Goal: Transaction & Acquisition: Download file/media

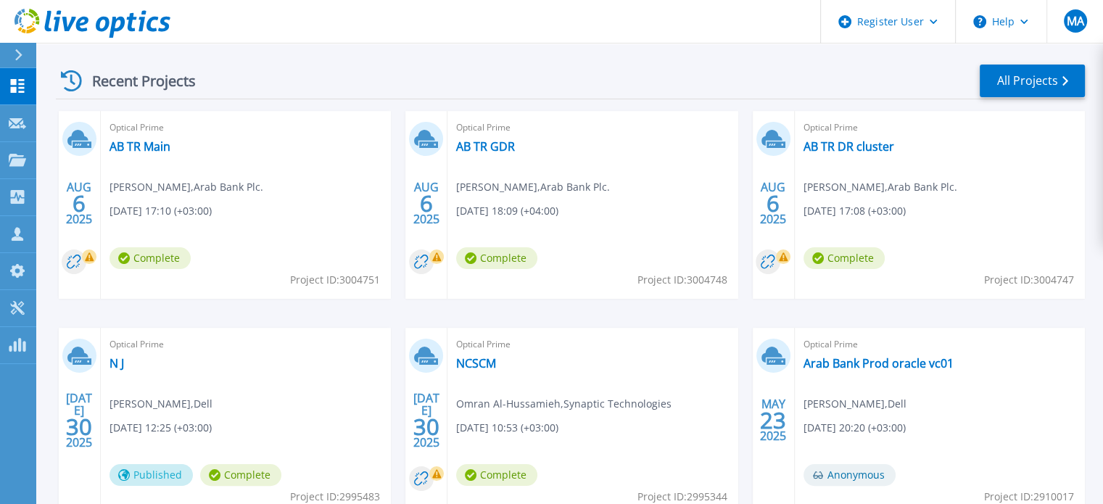
scroll to position [206, 0]
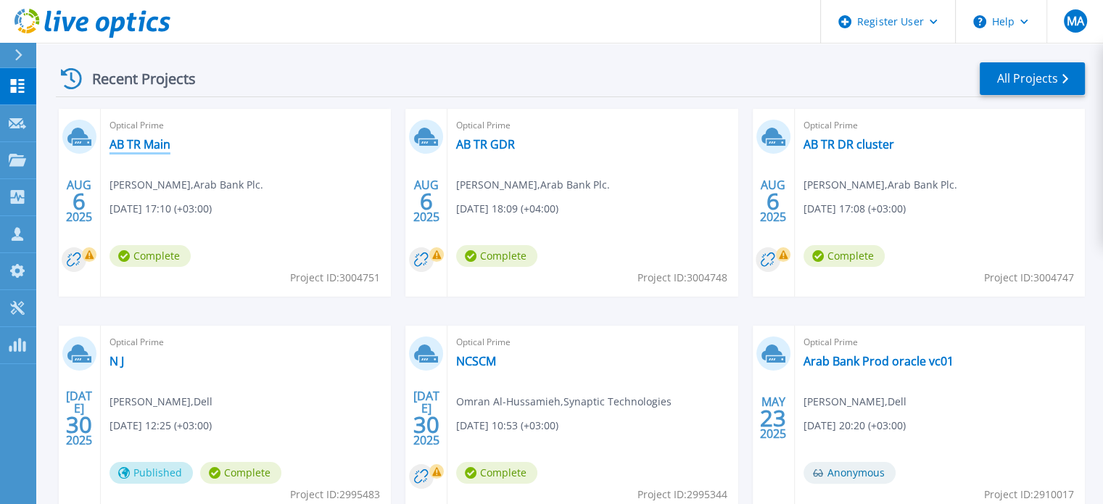
click at [137, 145] on link "AB TR Main" at bounding box center [140, 144] width 61 height 15
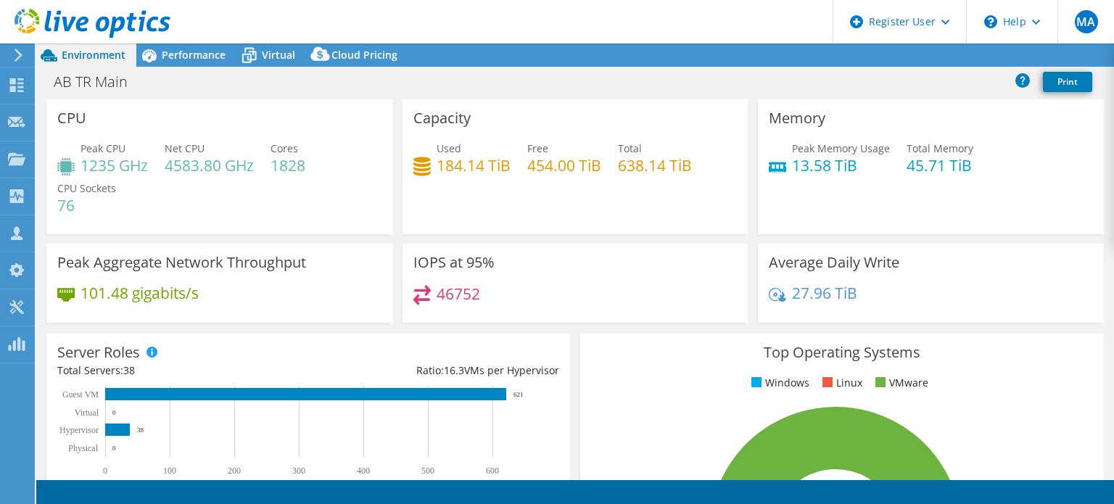
select select "USD"
drag, startPoint x: 146, startPoint y: 165, endPoint x: 83, endPoint y: 169, distance: 62.5
click at [83, 169] on h4 "1235 GHz" at bounding box center [114, 165] width 67 height 16
click at [100, 165] on h4 "1235 GHz" at bounding box center [114, 165] width 67 height 16
click at [184, 165] on h4 "4583.80 GHz" at bounding box center [209, 165] width 89 height 16
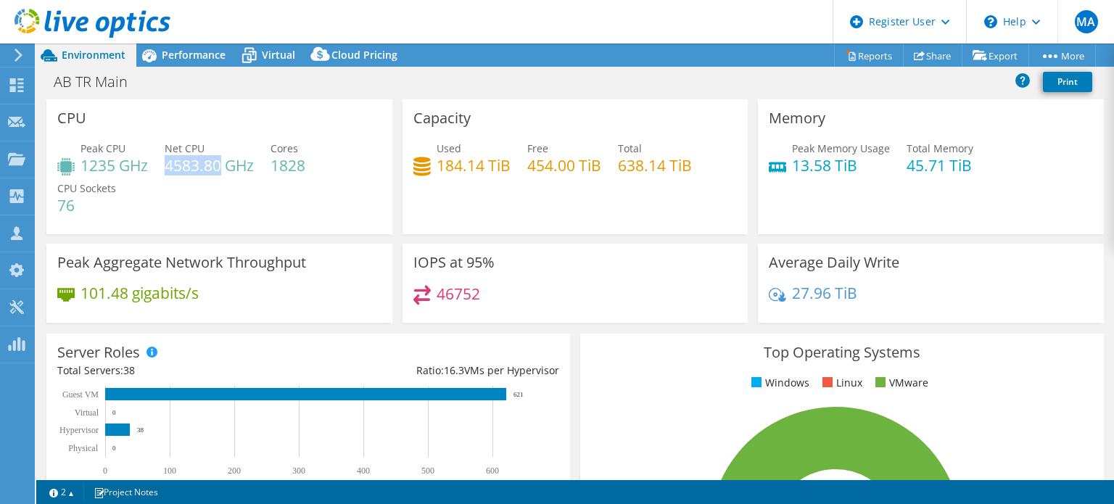
click at [186, 165] on h4 "4583.80 GHz" at bounding box center [209, 165] width 89 height 16
click at [112, 161] on h4 "1235 GHz" at bounding box center [114, 165] width 67 height 16
drag, startPoint x: 308, startPoint y: 165, endPoint x: 274, endPoint y: 163, distance: 34.2
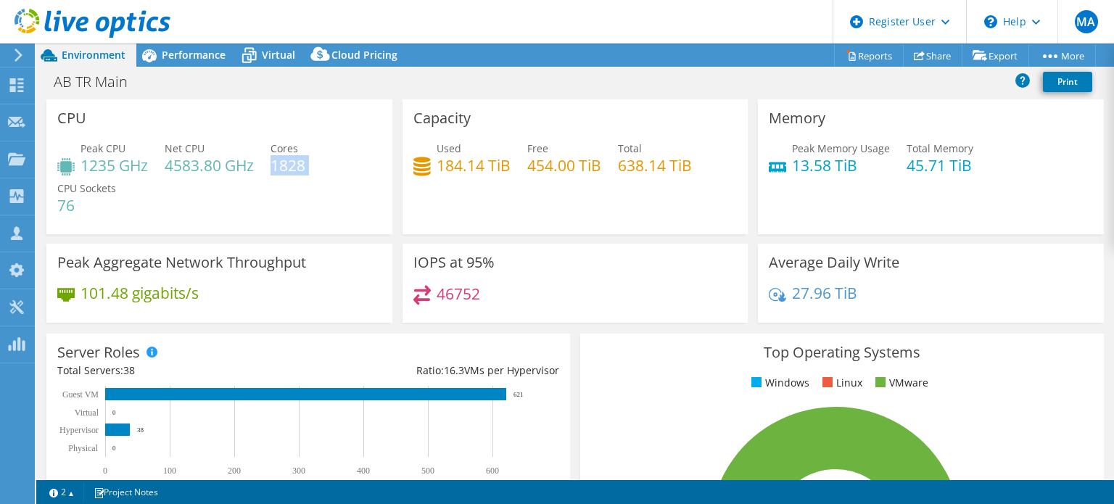
click at [274, 163] on div "Peak CPU 1235 GHz Net CPU 4583.80 GHz Cores 1828 CPU Sockets 76" at bounding box center [219, 184] width 324 height 87
click at [165, 51] on span "Performance" at bounding box center [194, 55] width 64 height 14
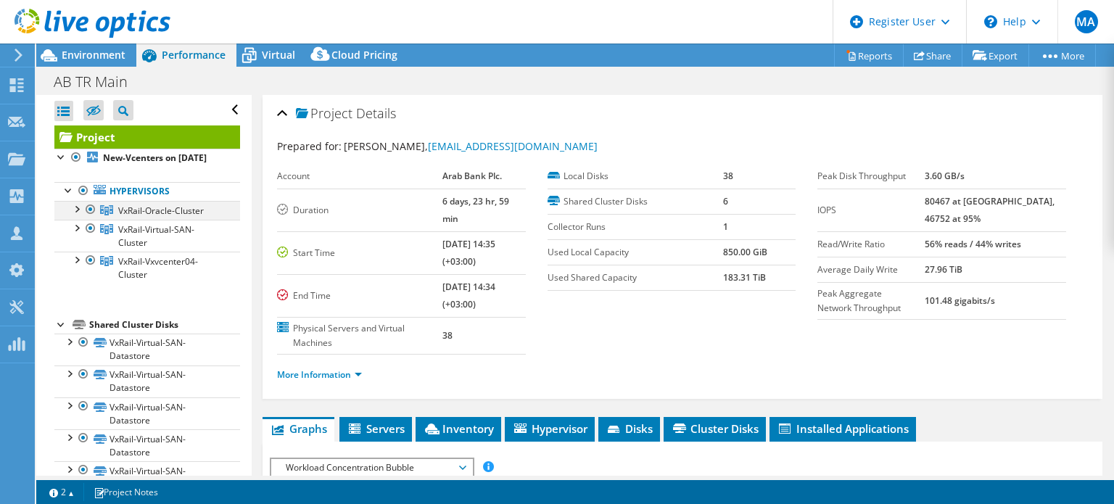
click at [82, 215] on div at bounding box center [76, 208] width 15 height 15
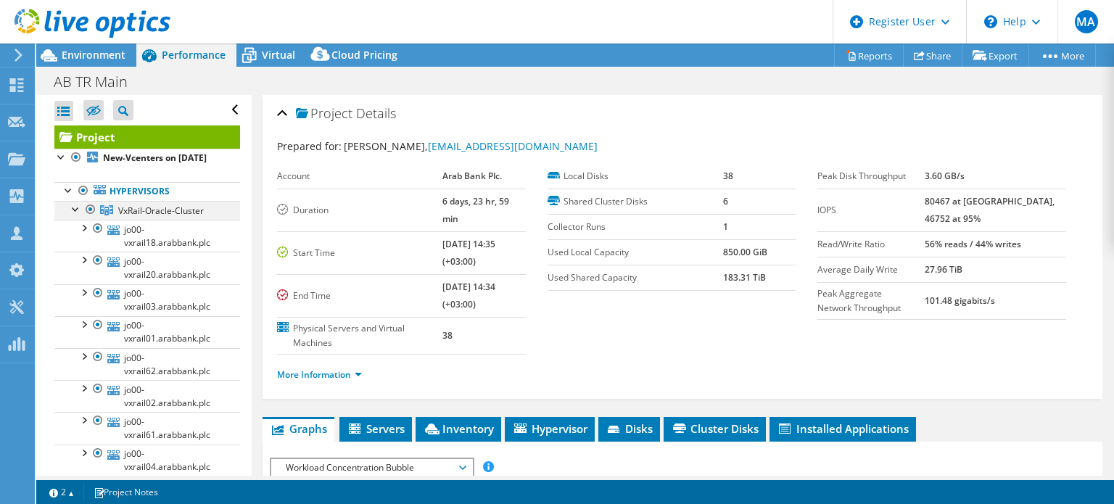
click at [82, 215] on div at bounding box center [76, 208] width 15 height 15
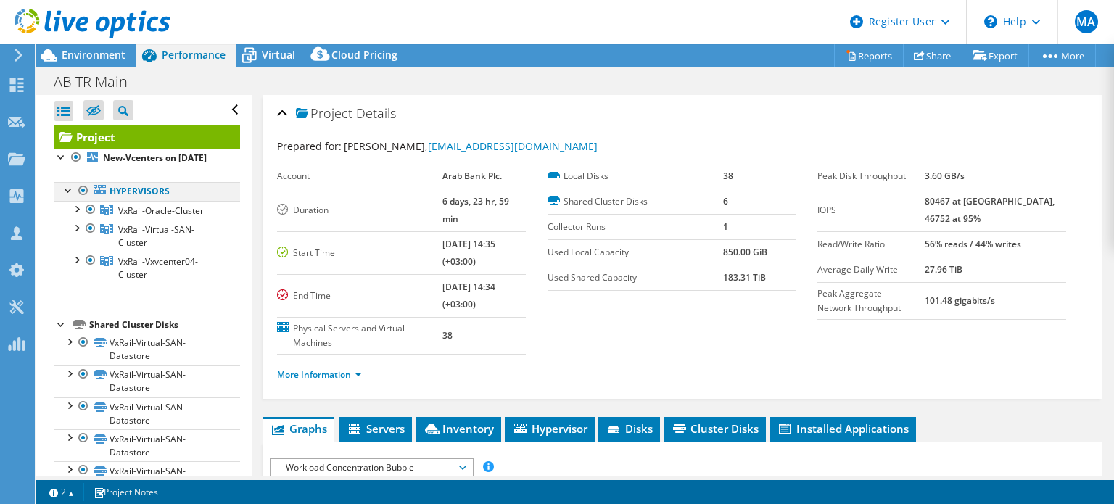
click at [64, 197] on div at bounding box center [69, 189] width 15 height 15
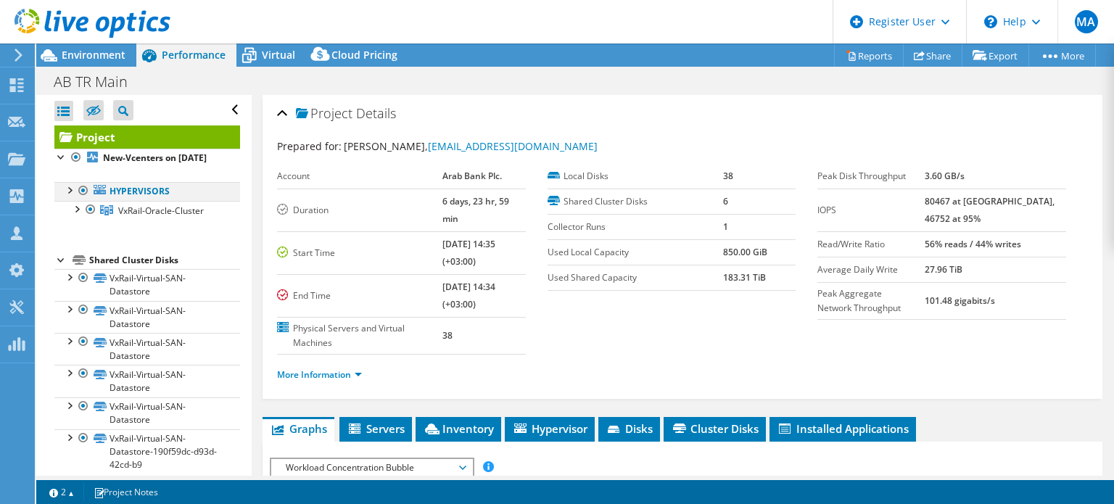
click at [64, 197] on div at bounding box center [69, 189] width 15 height 15
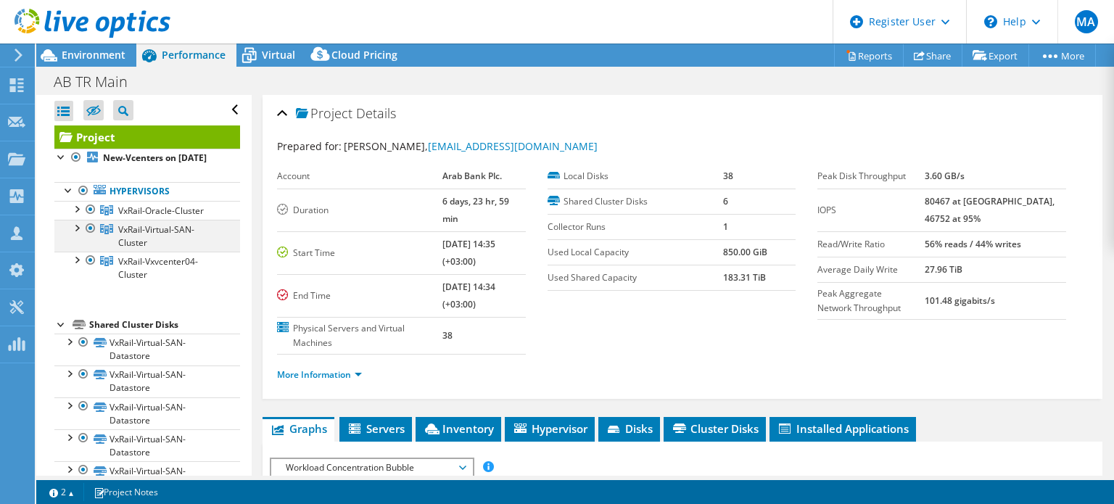
click at [78, 234] on div at bounding box center [76, 227] width 15 height 15
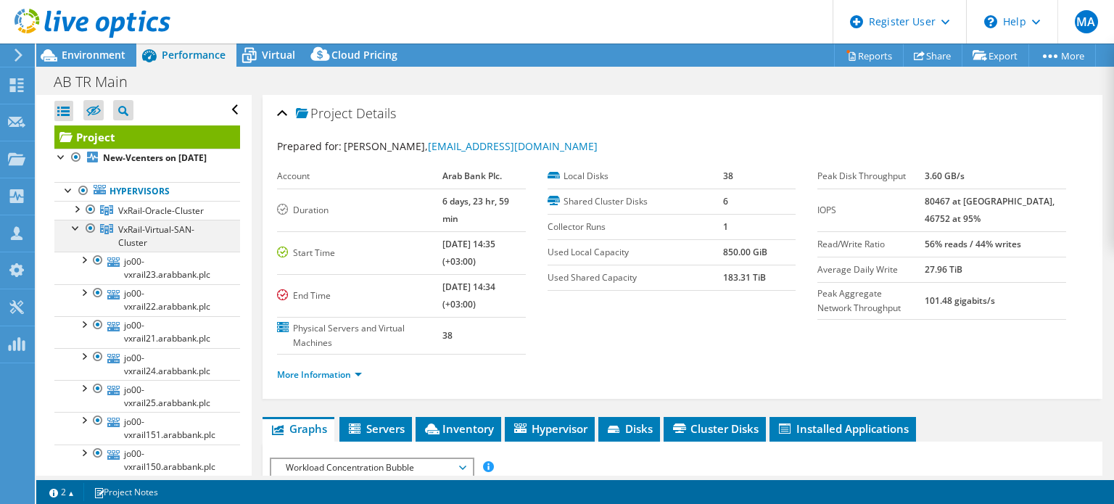
click at [78, 234] on div at bounding box center [76, 227] width 15 height 15
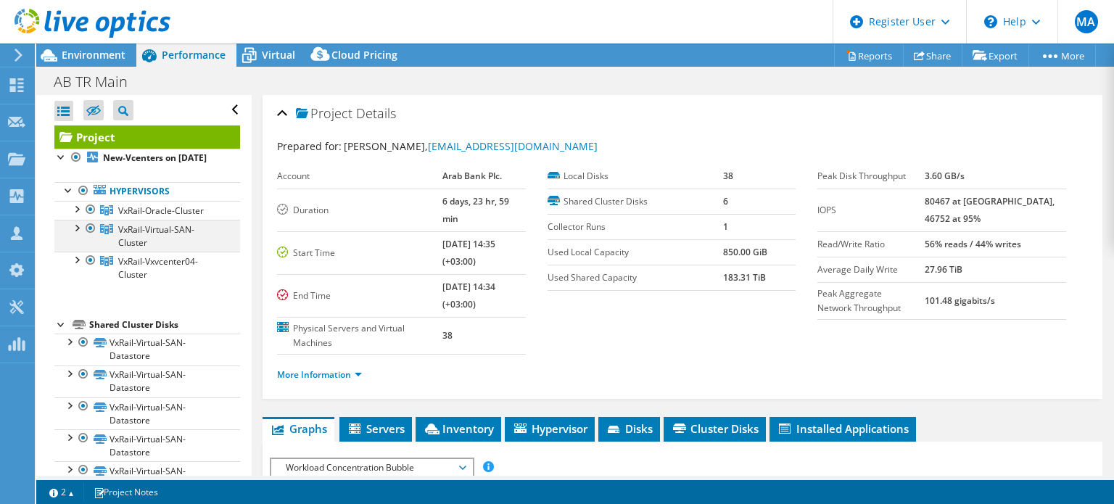
click at [78, 234] on div at bounding box center [76, 227] width 15 height 15
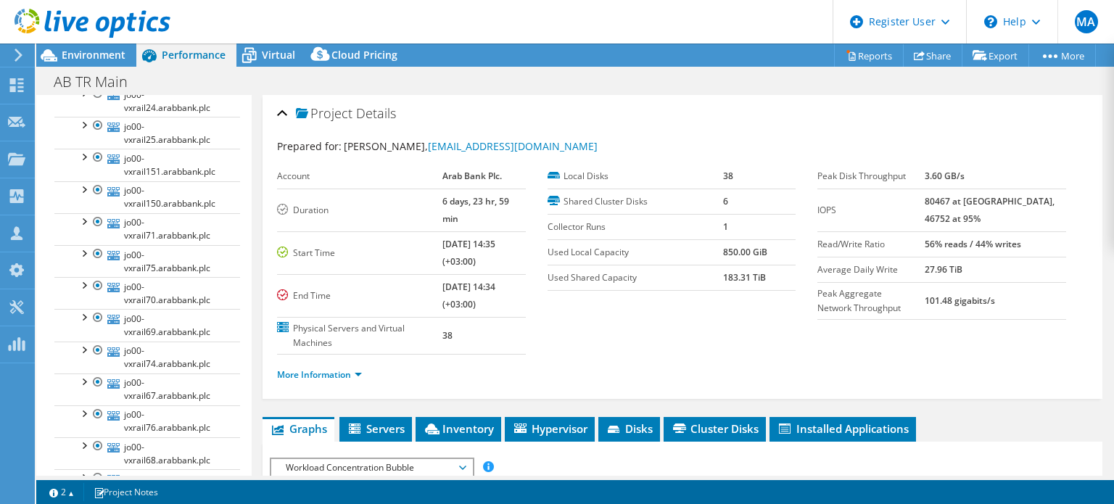
scroll to position [257, 0]
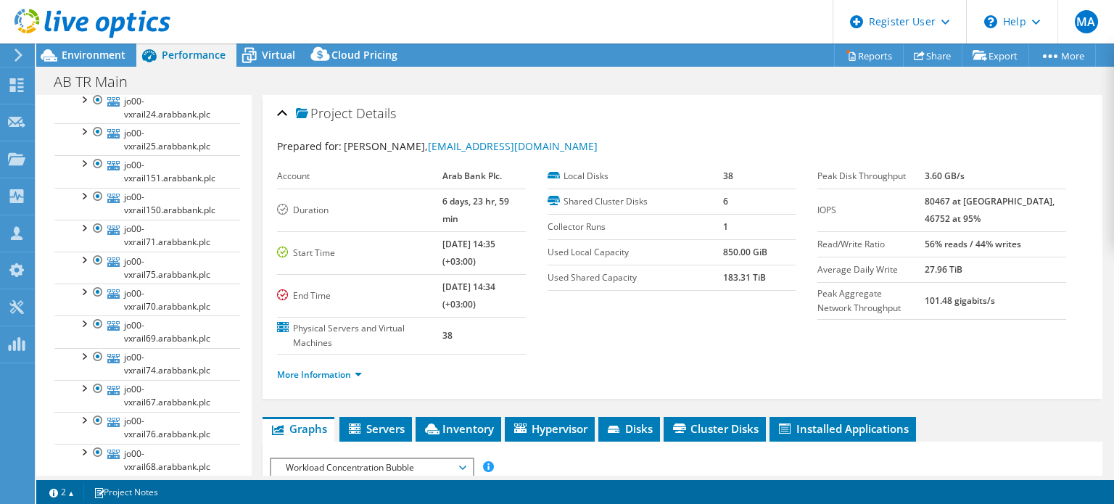
drag, startPoint x: 251, startPoint y: 255, endPoint x: 249, endPoint y: 210, distance: 45.8
click at [249, 210] on aside "Open All Close All Hide Excluded Nodes Project Tree Filter" at bounding box center [143, 285] width 215 height 381
click at [354, 246] on td "Start Time" at bounding box center [359, 252] width 165 height 43
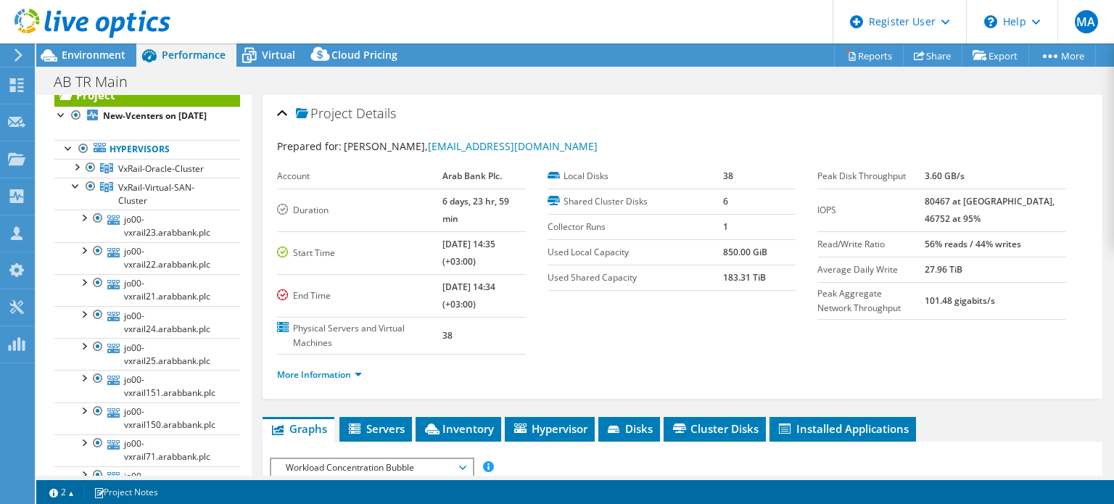
scroll to position [38, 0]
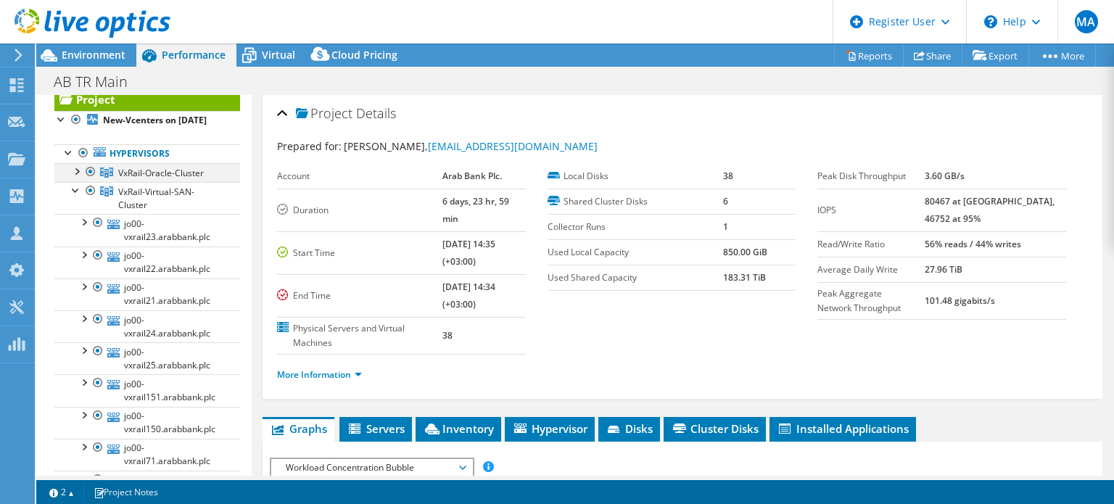
click at [79, 178] on div at bounding box center [76, 170] width 15 height 15
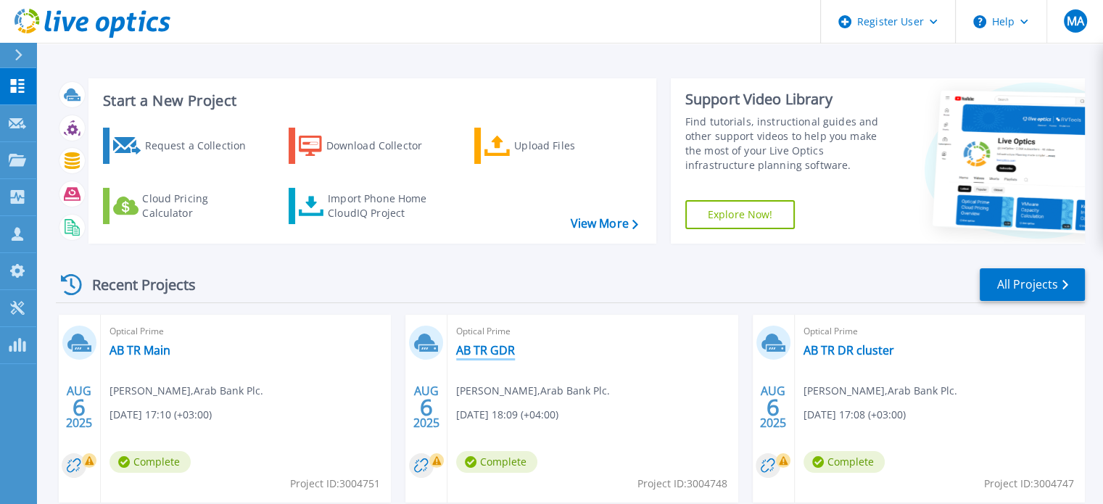
click at [505, 348] on link "AB TR GDR" at bounding box center [485, 350] width 59 height 15
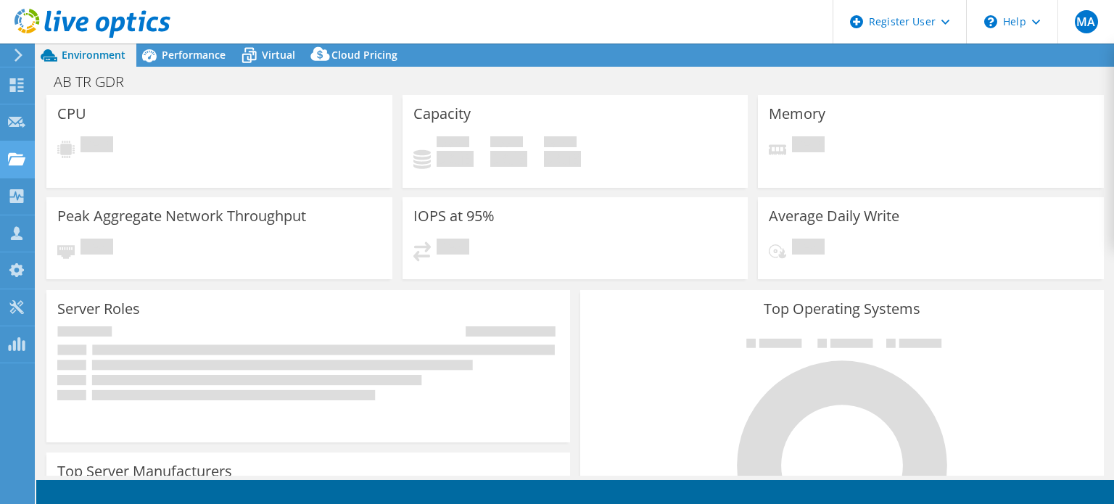
select select "USD"
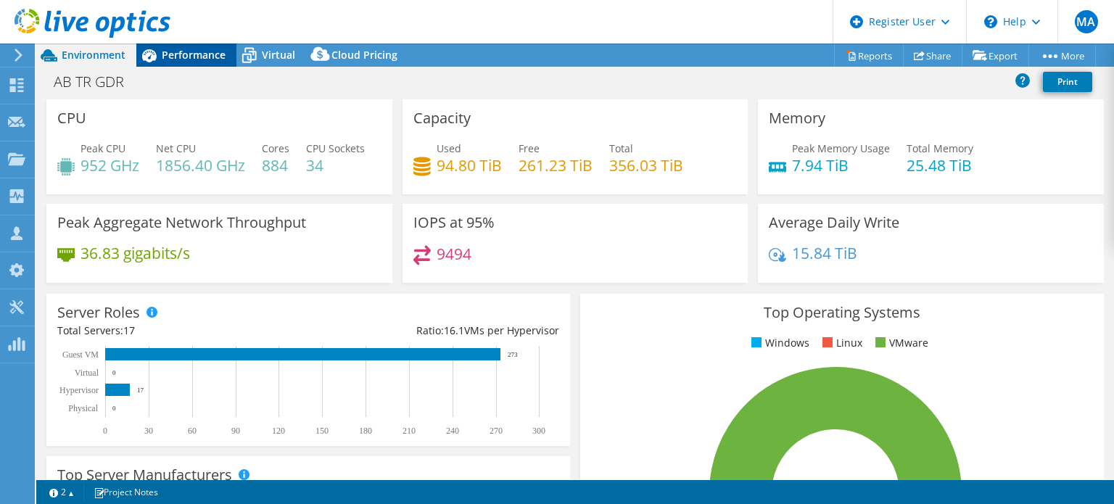
click at [185, 49] on span "Performance" at bounding box center [194, 55] width 64 height 14
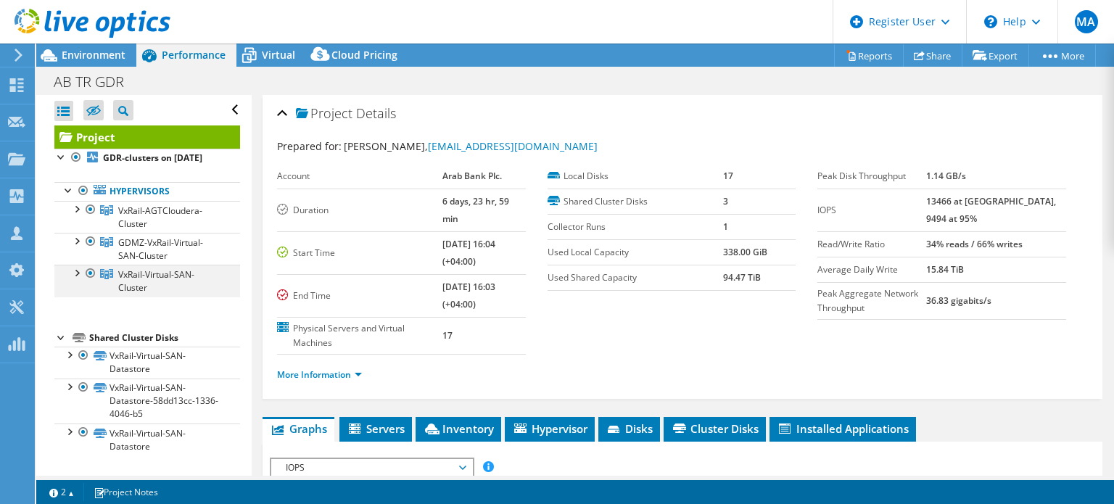
click at [77, 279] on div at bounding box center [76, 272] width 15 height 15
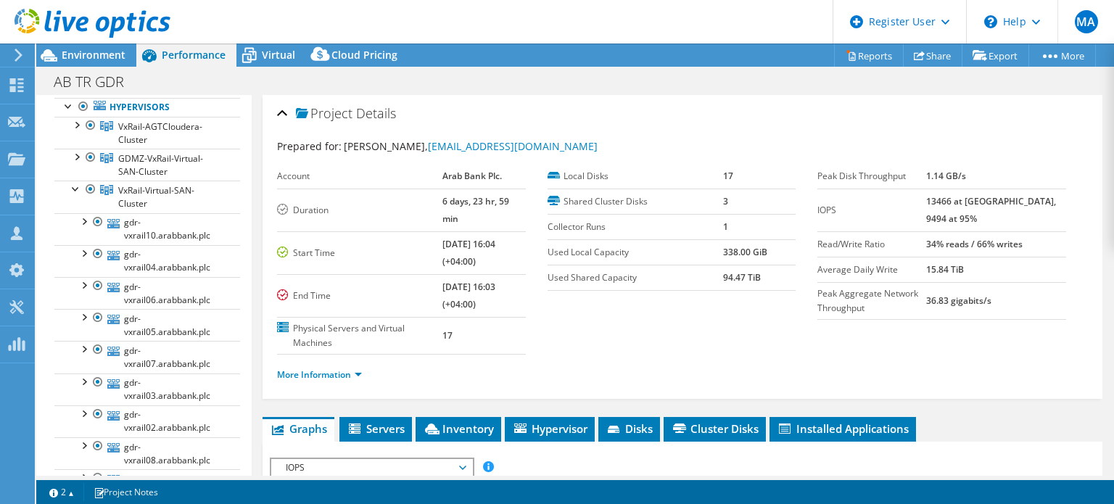
scroll to position [75, 0]
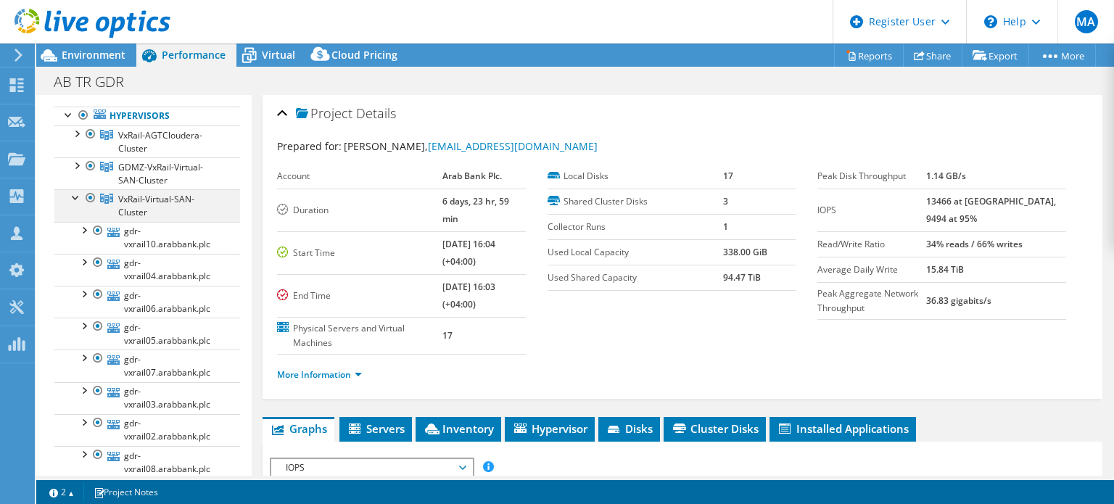
click at [75, 204] on div at bounding box center [76, 196] width 15 height 15
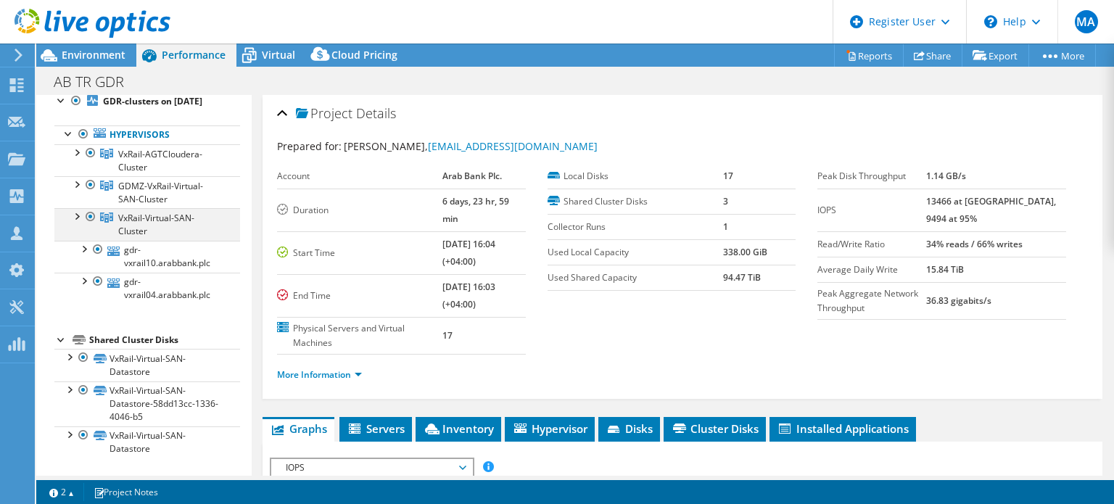
scroll to position [9, 0]
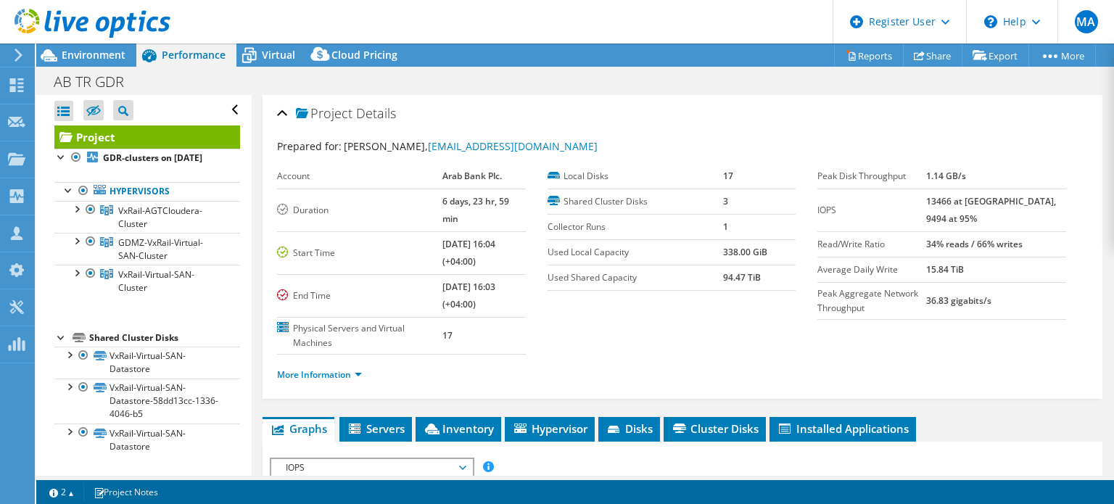
click at [57, 22] on use at bounding box center [93, 23] width 156 height 29
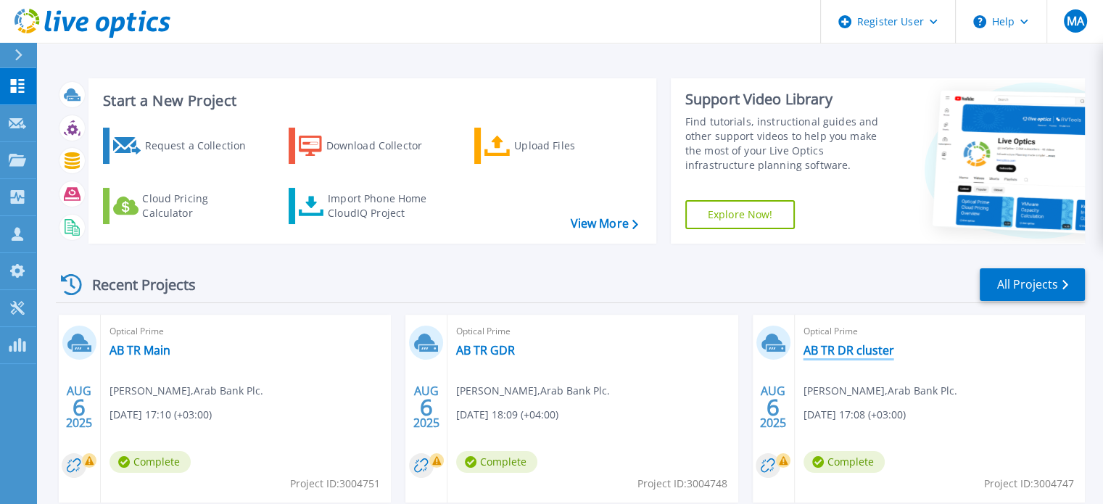
click at [872, 350] on link "AB TR DR cluster" at bounding box center [849, 350] width 91 height 15
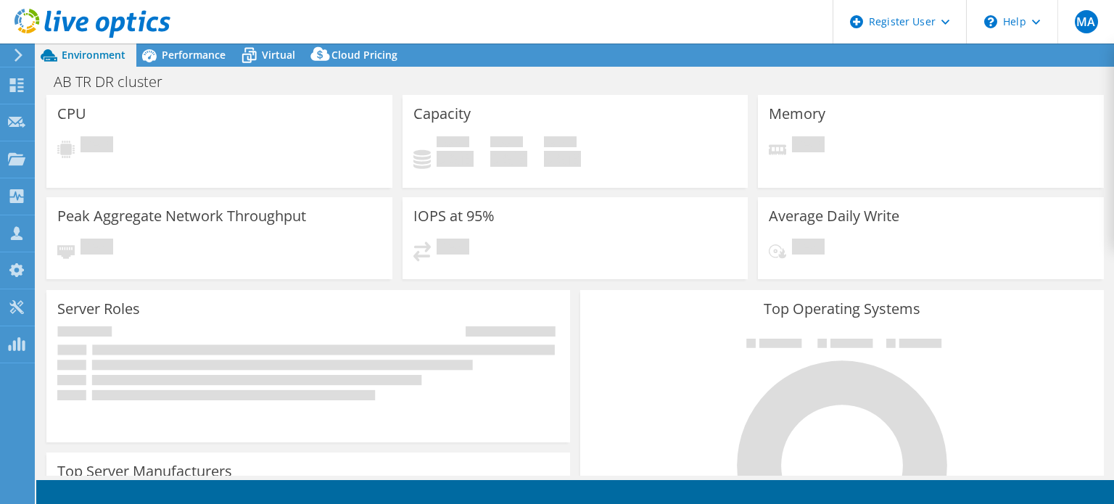
select select "USD"
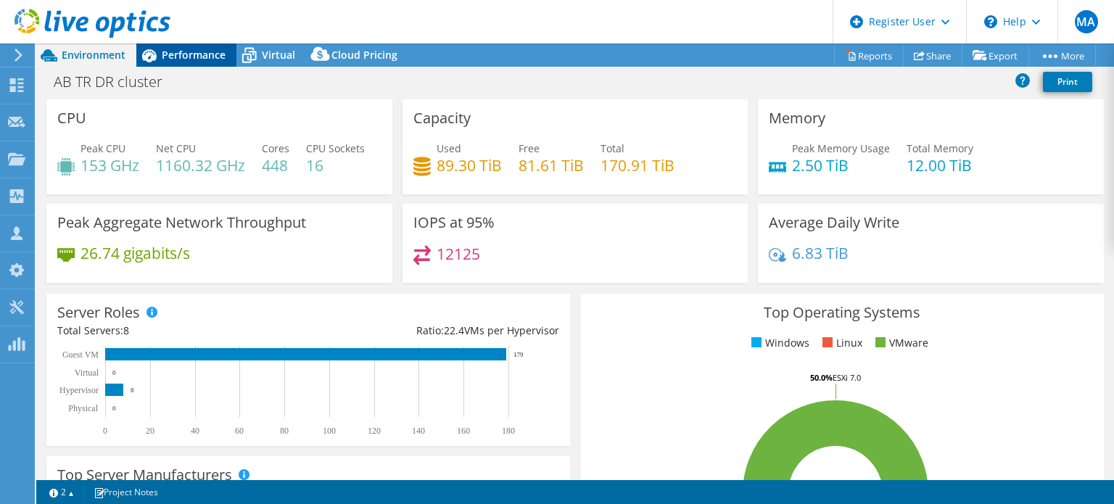
click at [161, 52] on icon at bounding box center [148, 55] width 25 height 25
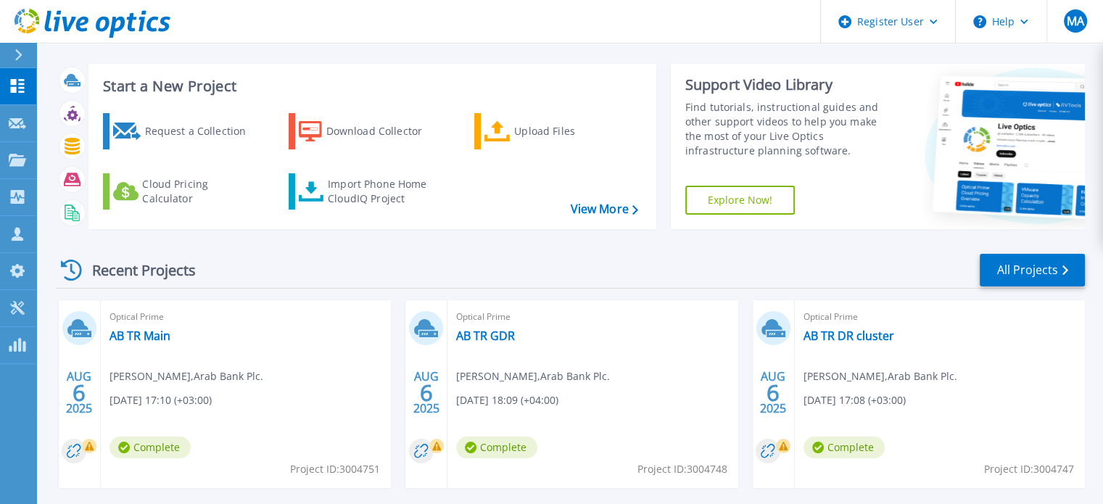
scroll to position [12, 0]
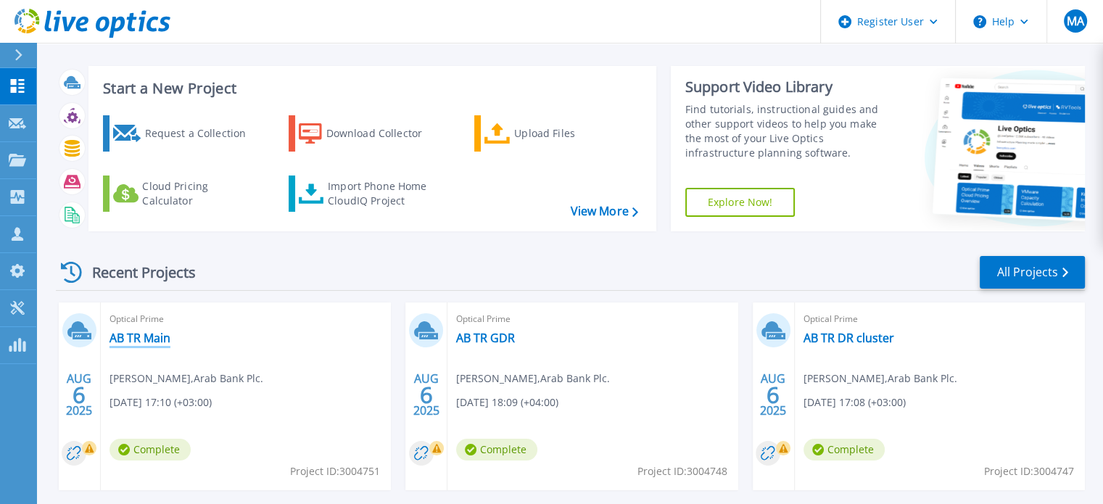
click at [118, 336] on link "AB TR Main" at bounding box center [140, 338] width 61 height 15
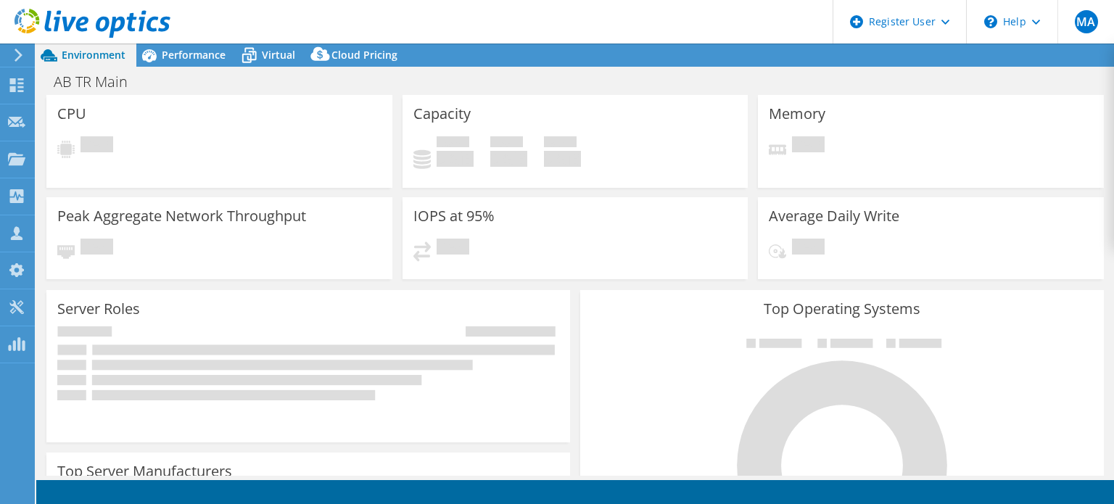
select select "USD"
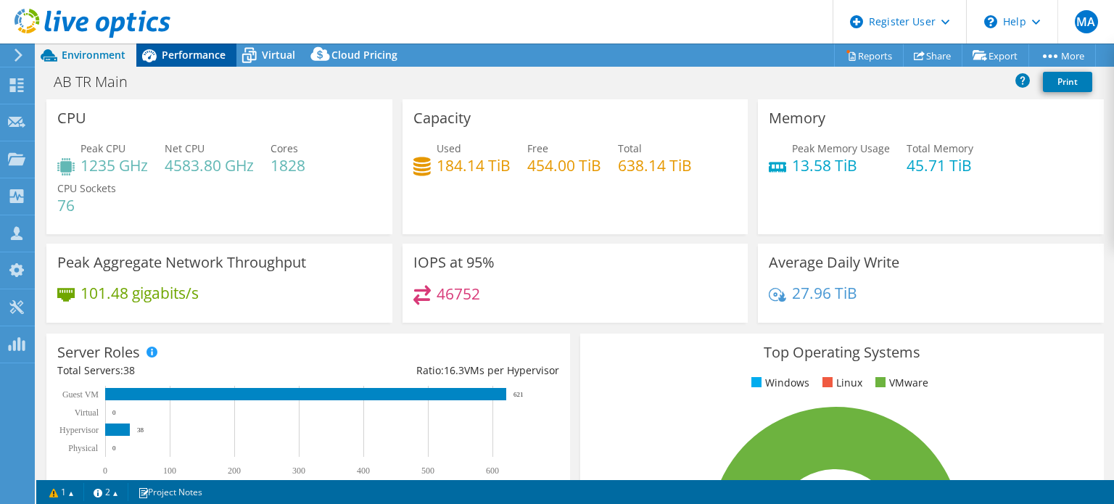
click at [170, 57] on span "Performance" at bounding box center [194, 55] width 64 height 14
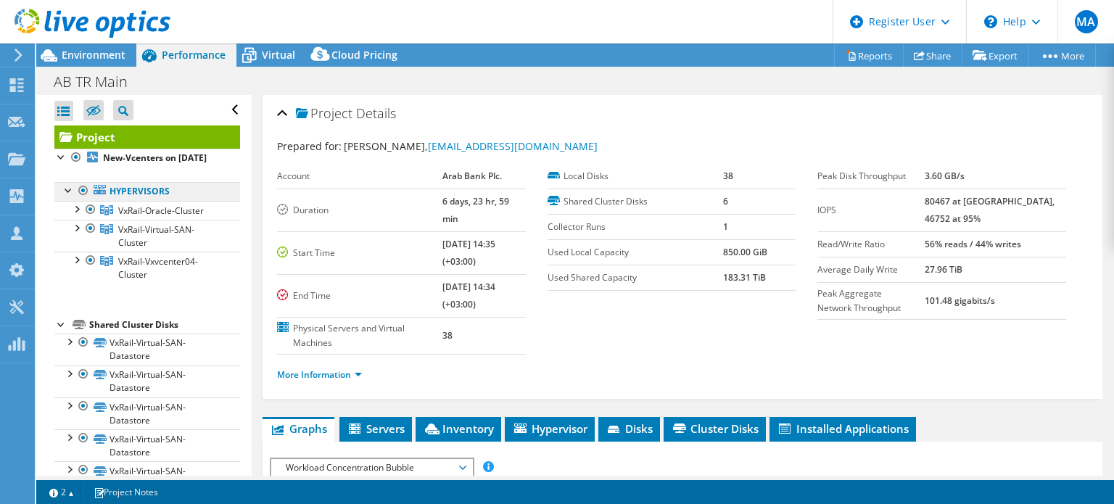
click at [136, 201] on link "Hypervisors" at bounding box center [147, 191] width 186 height 19
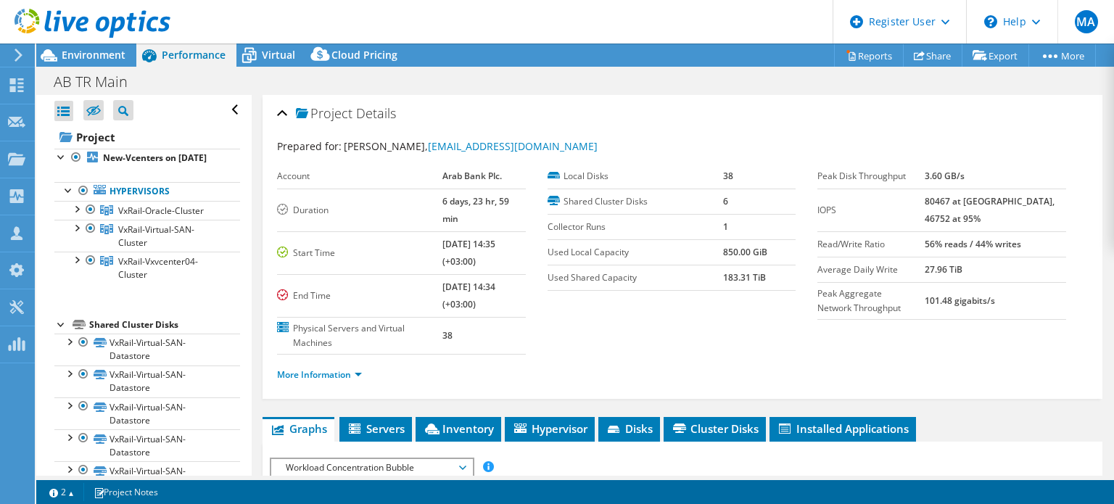
click at [66, 25] on use at bounding box center [93, 23] width 156 height 29
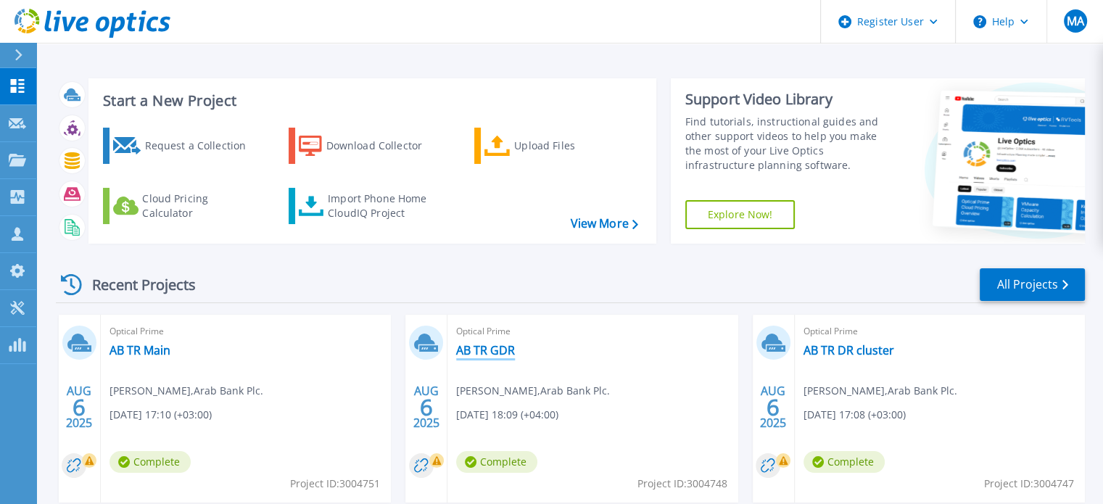
click at [492, 353] on link "AB TR GDR" at bounding box center [485, 350] width 59 height 15
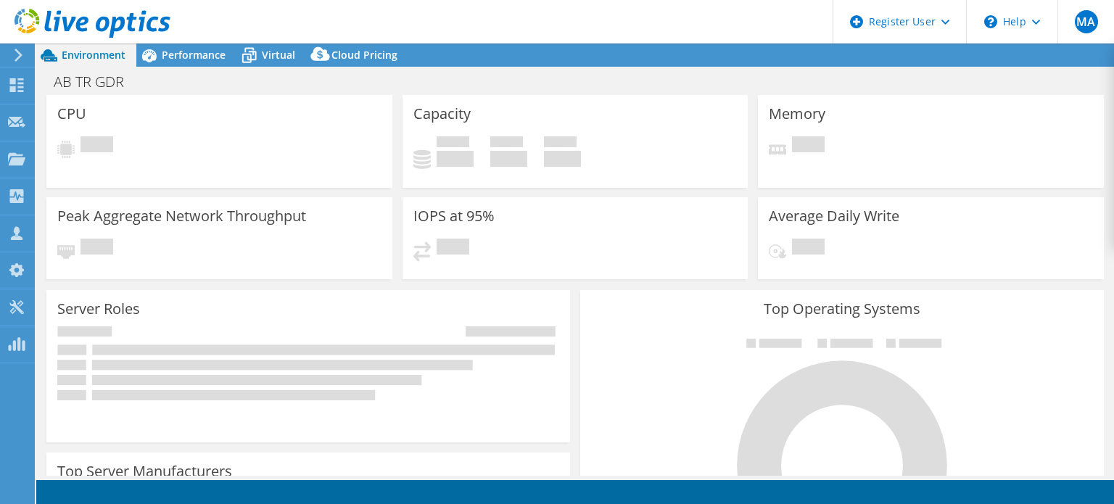
select select "USD"
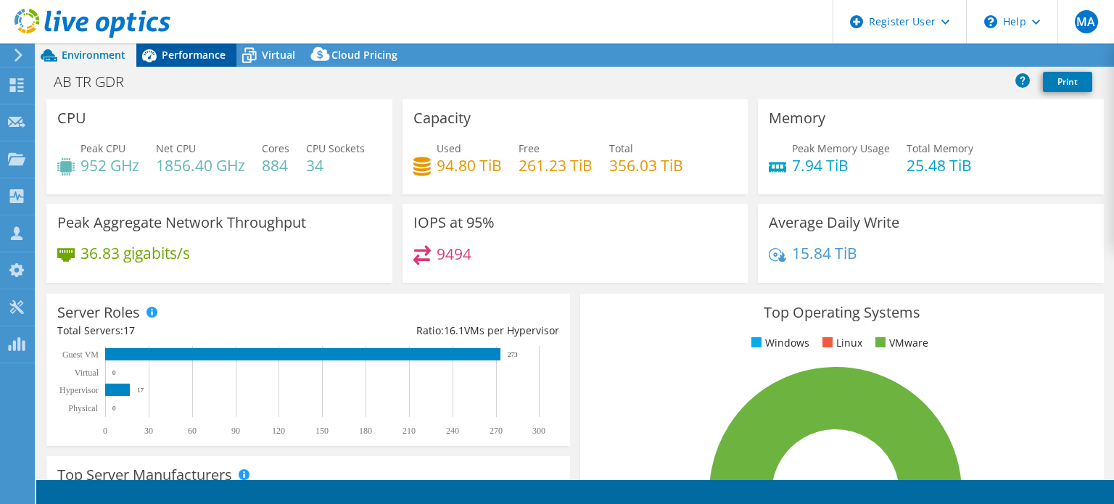
click at [205, 57] on span "Performance" at bounding box center [194, 55] width 64 height 14
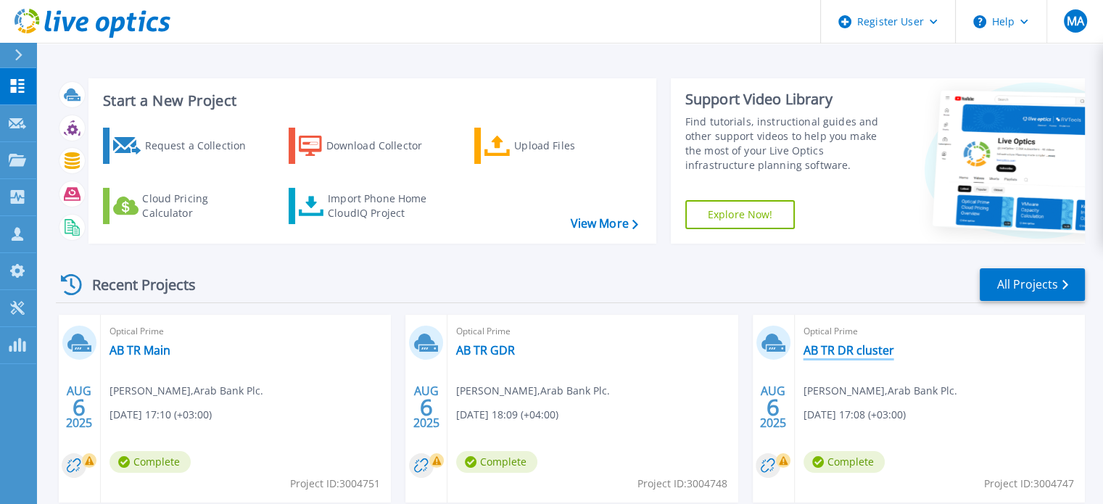
click at [844, 345] on link "AB TR DR cluster" at bounding box center [849, 350] width 91 height 15
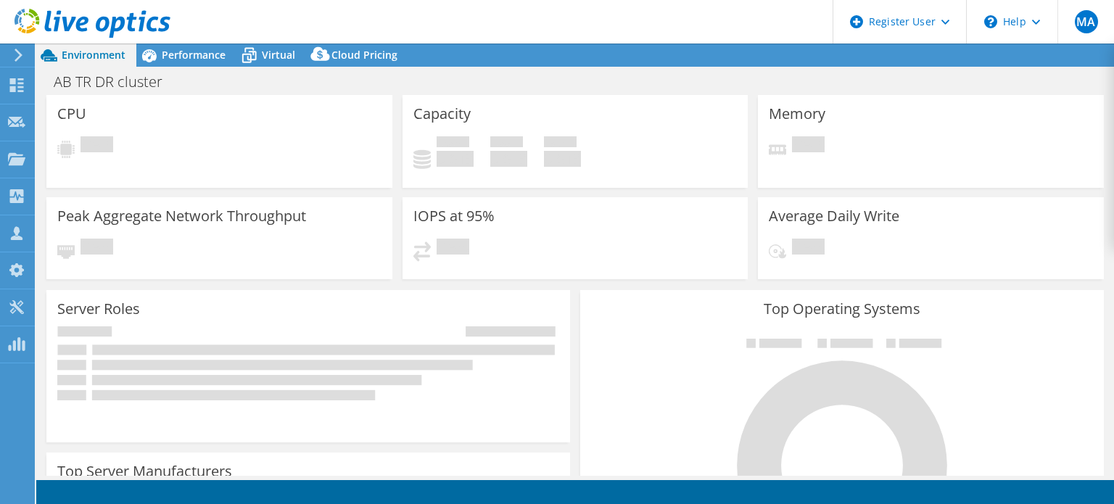
select select "USD"
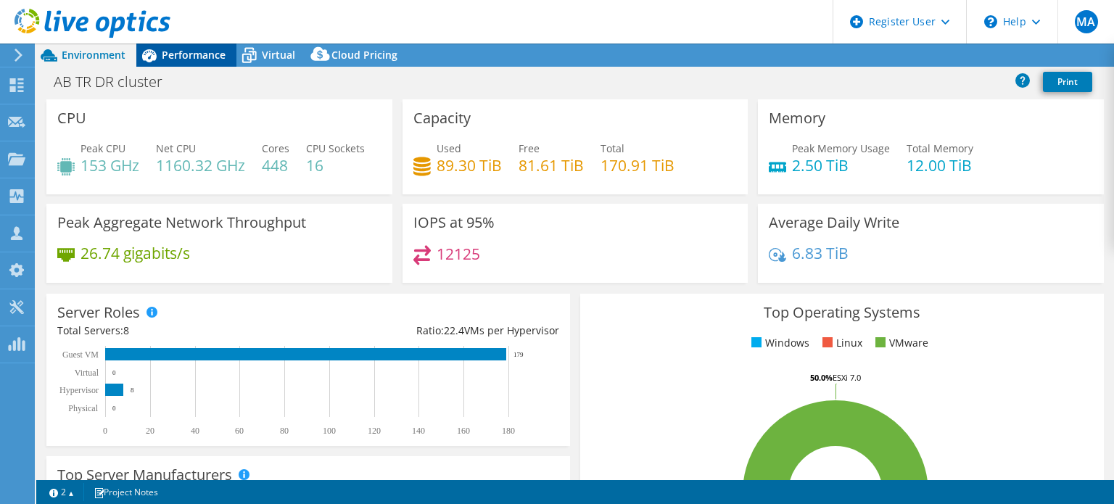
click at [176, 57] on span "Performance" at bounding box center [194, 55] width 64 height 14
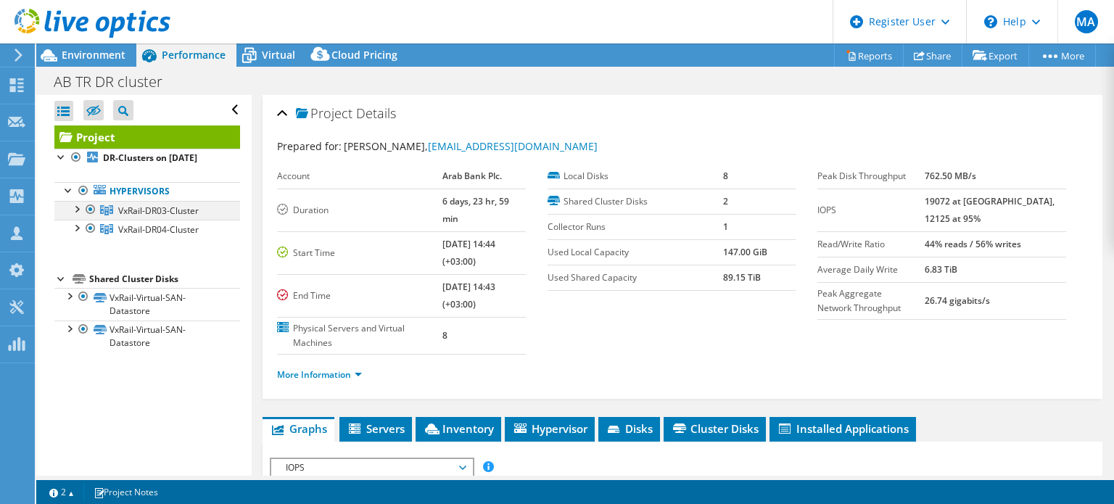
click at [81, 208] on div at bounding box center [76, 208] width 15 height 15
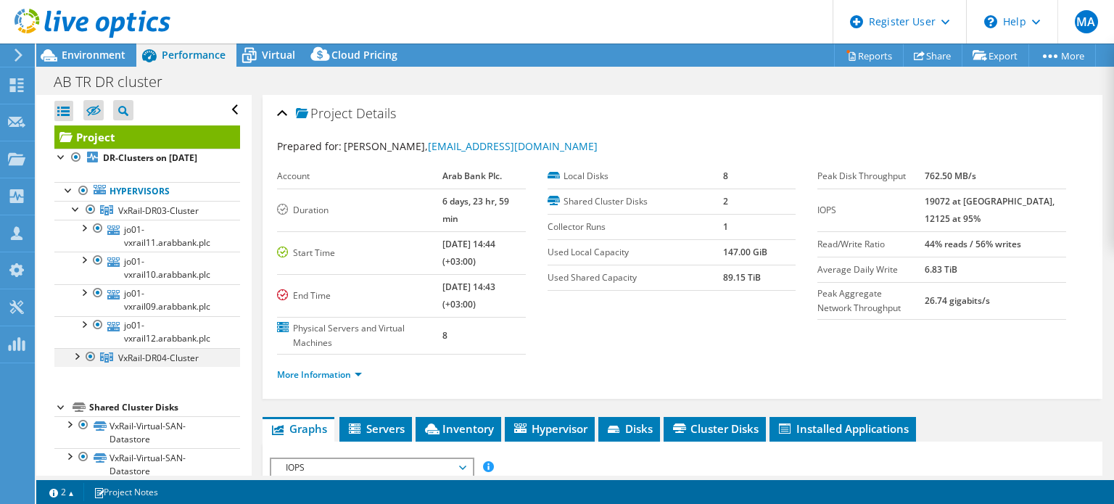
click at [76, 361] on div at bounding box center [76, 355] width 15 height 15
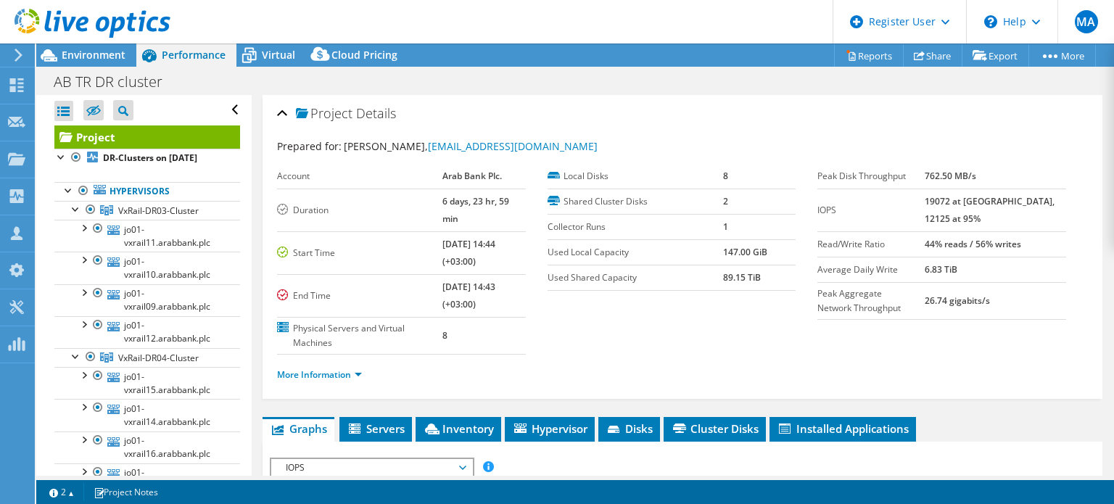
click at [128, 22] on use at bounding box center [93, 23] width 156 height 29
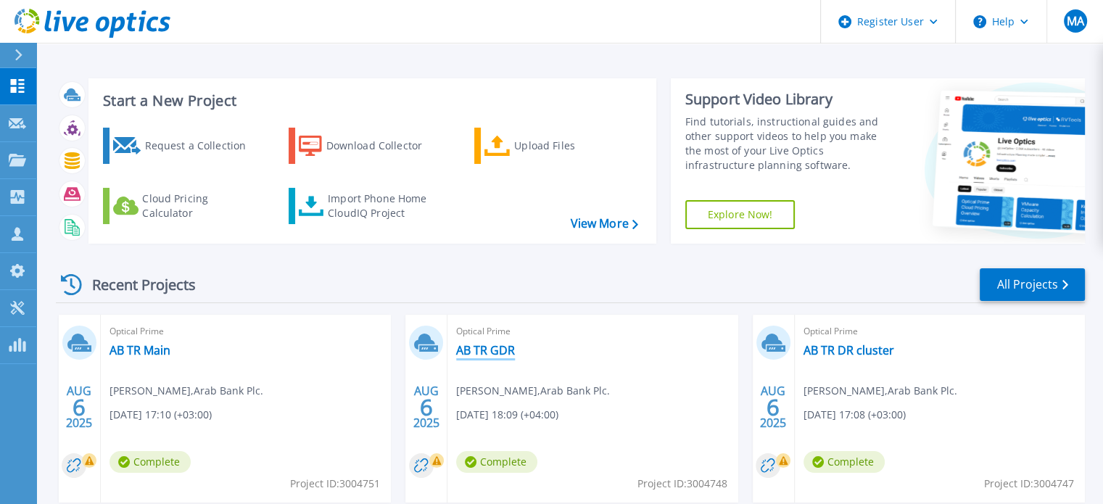
click at [491, 350] on link "AB TR GDR" at bounding box center [485, 350] width 59 height 15
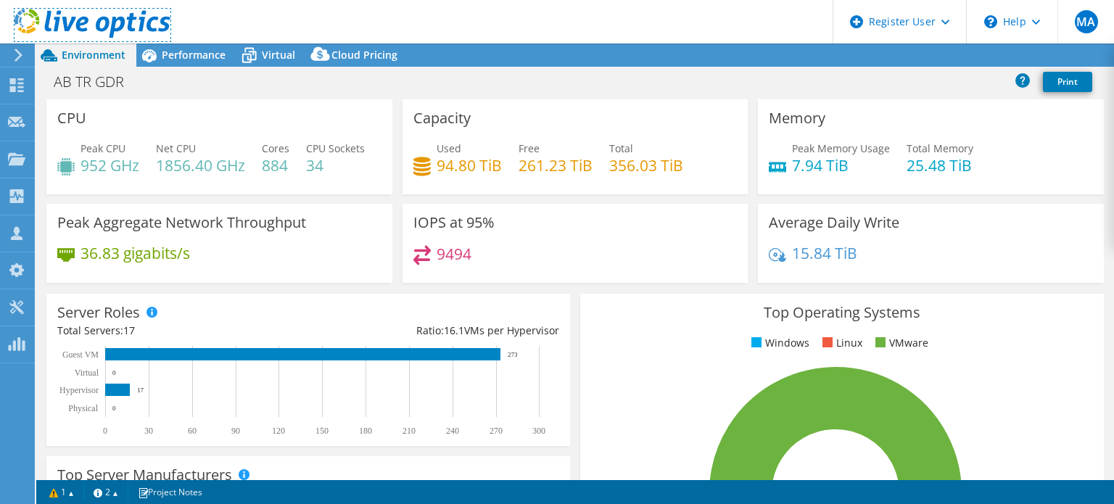
click at [100, 28] on use at bounding box center [93, 23] width 156 height 29
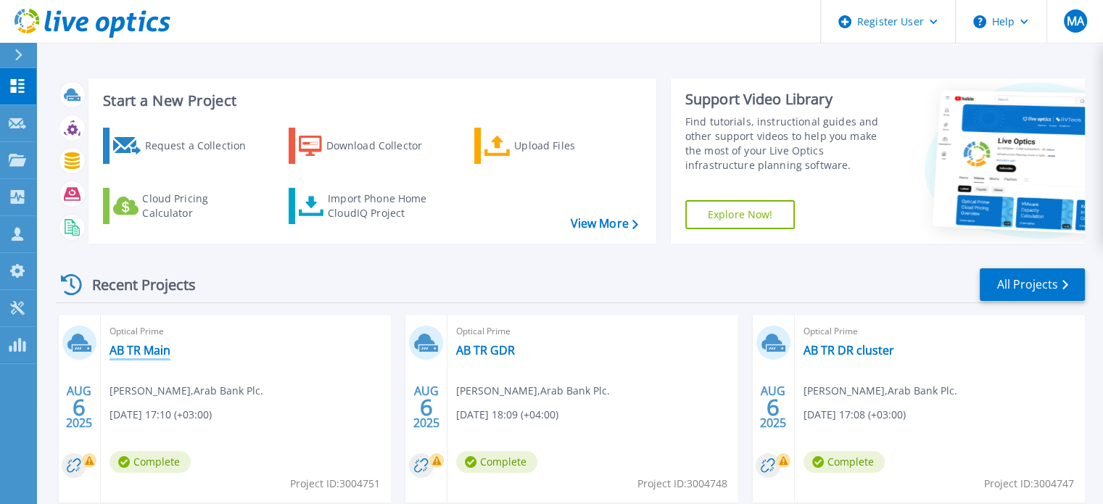
click at [153, 348] on link "AB TR Main" at bounding box center [140, 350] width 61 height 15
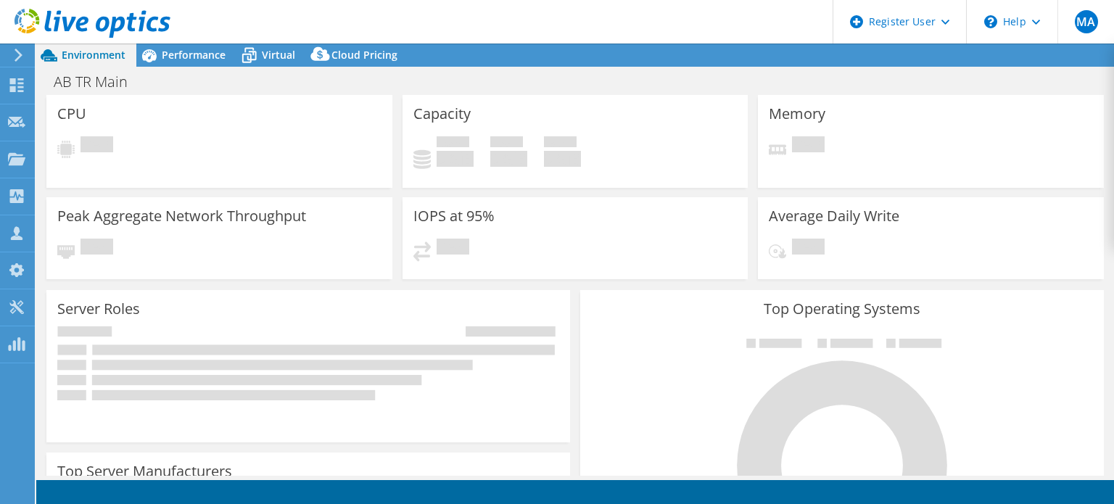
select select "USD"
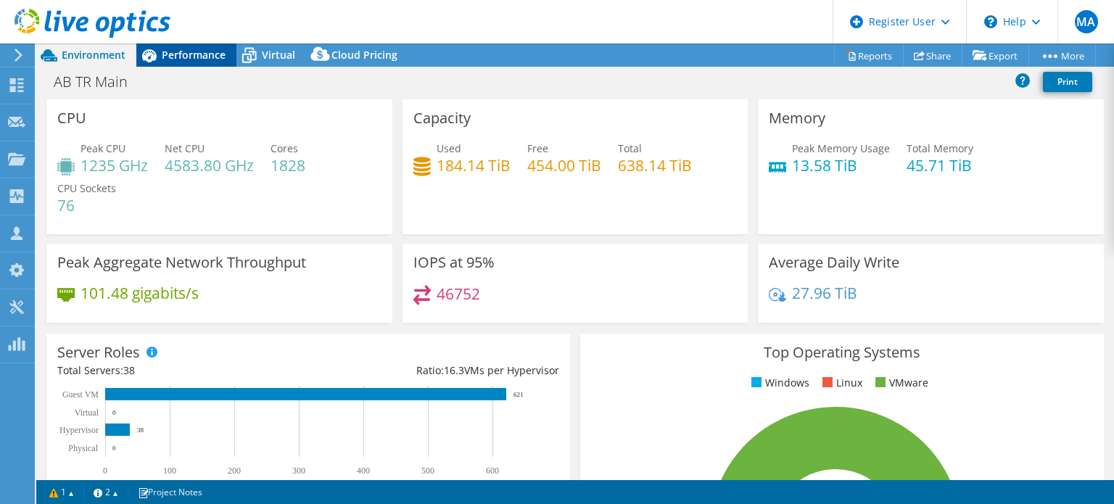
click at [187, 54] on span "Performance" at bounding box center [194, 55] width 64 height 14
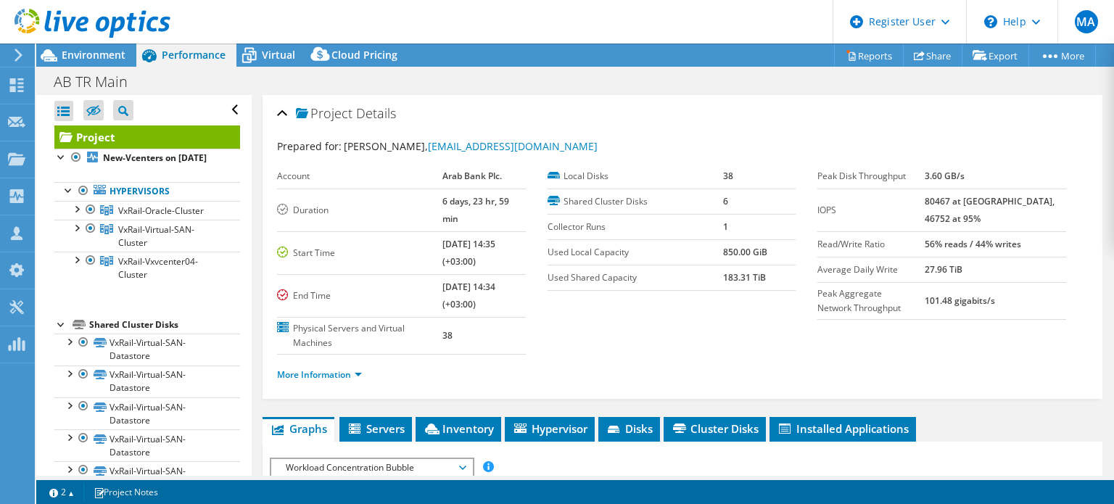
click at [89, 28] on icon at bounding box center [93, 24] width 156 height 30
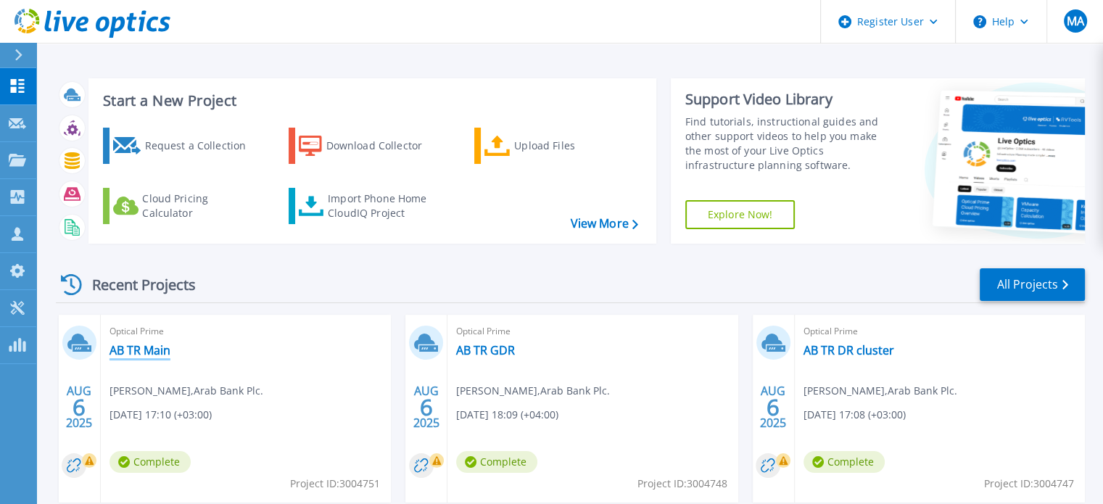
click at [128, 348] on link "AB TR Main" at bounding box center [140, 350] width 61 height 15
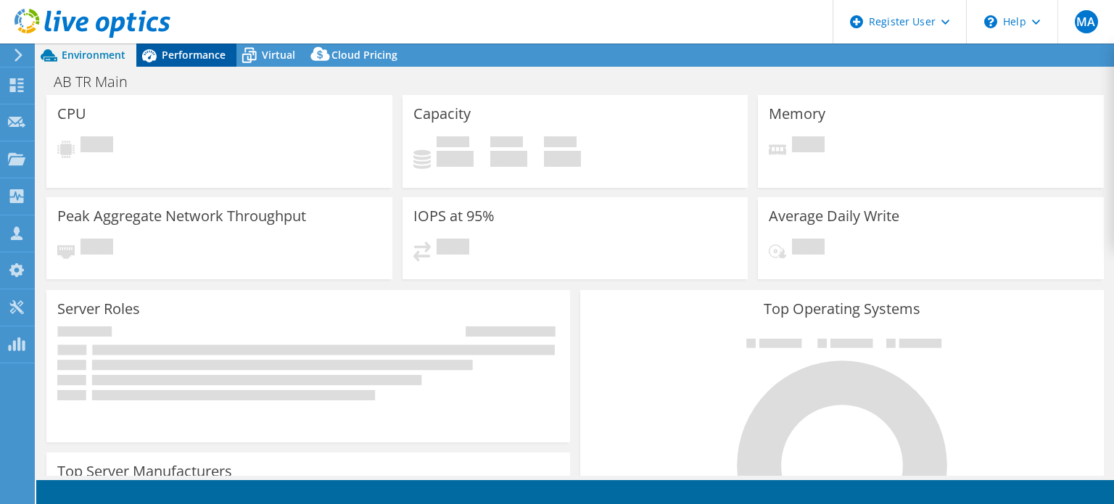
select select "USD"
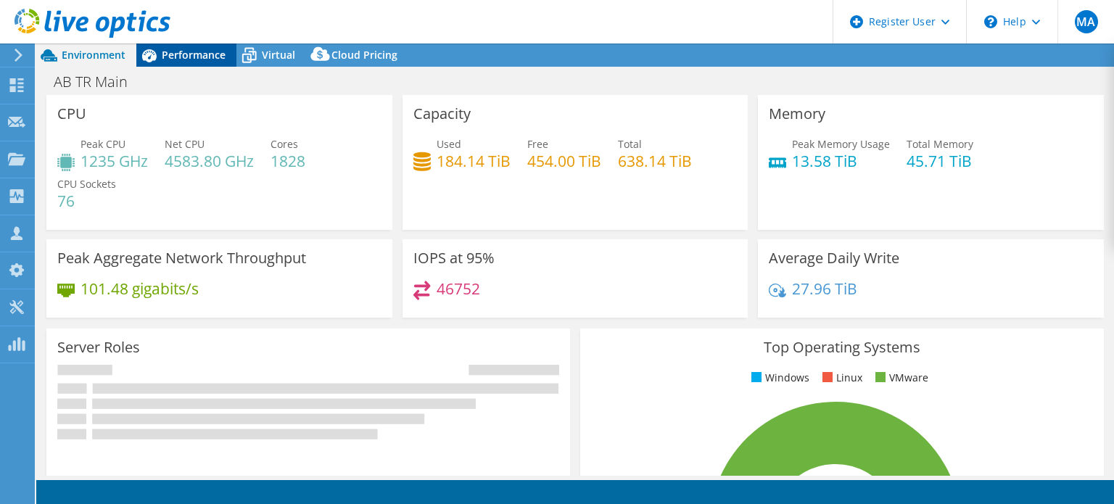
click at [203, 52] on span "Performance" at bounding box center [194, 55] width 64 height 14
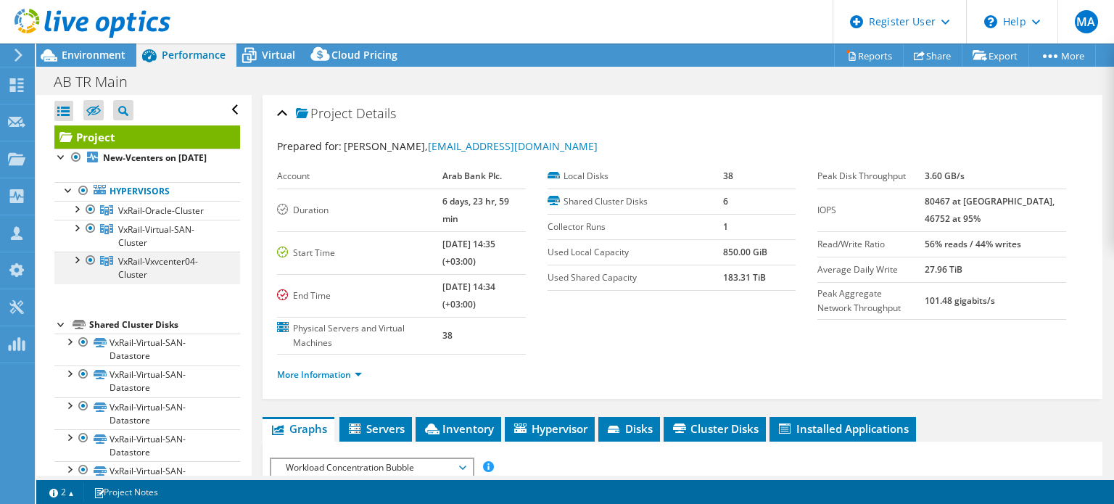
click at [77, 266] on div at bounding box center [76, 259] width 15 height 15
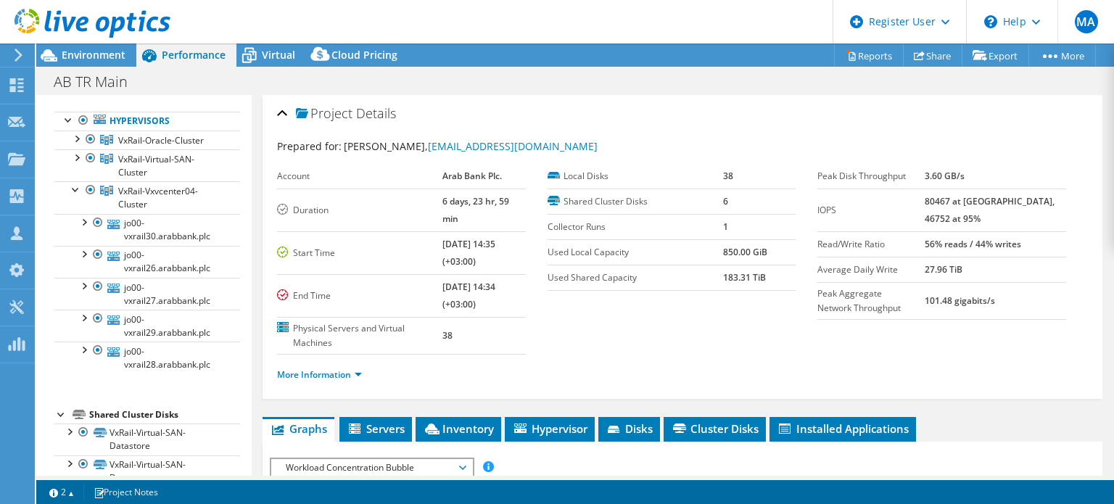
scroll to position [75, 0]
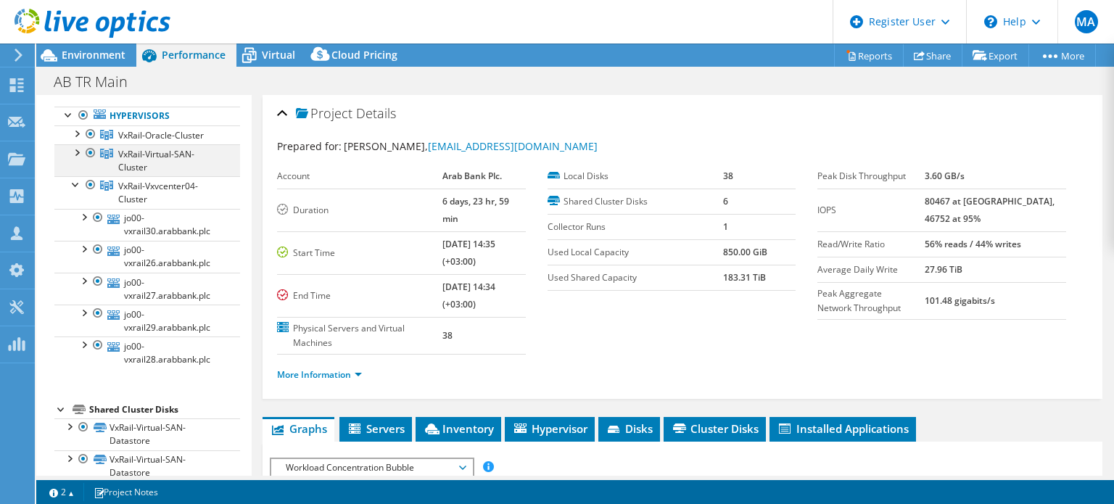
click at [73, 159] on div at bounding box center [76, 151] width 15 height 15
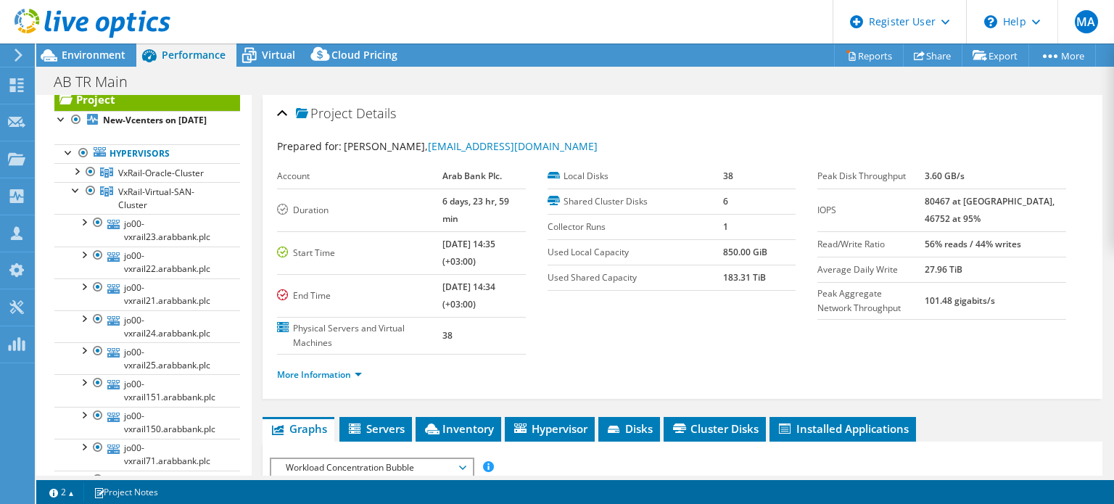
scroll to position [7, 0]
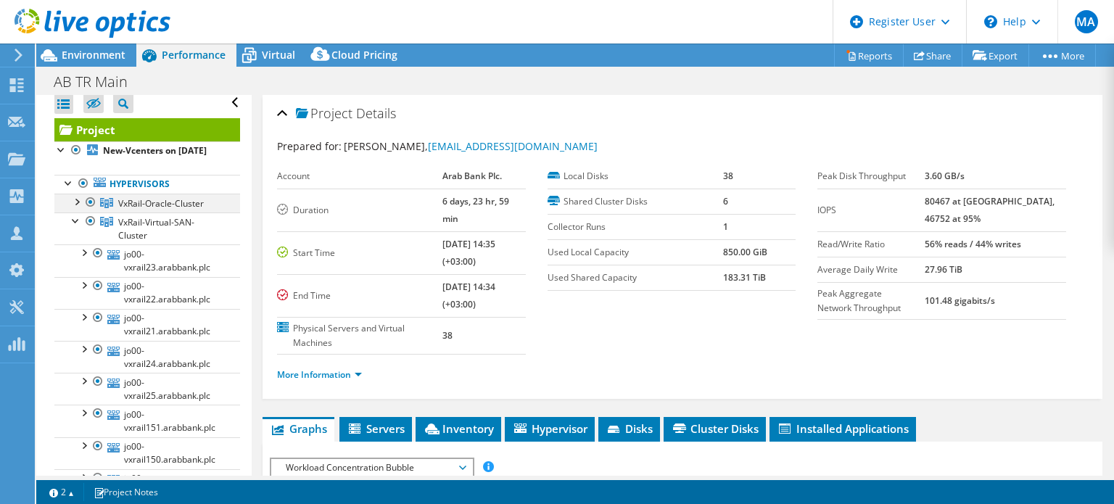
click at [77, 208] on div at bounding box center [76, 201] width 15 height 15
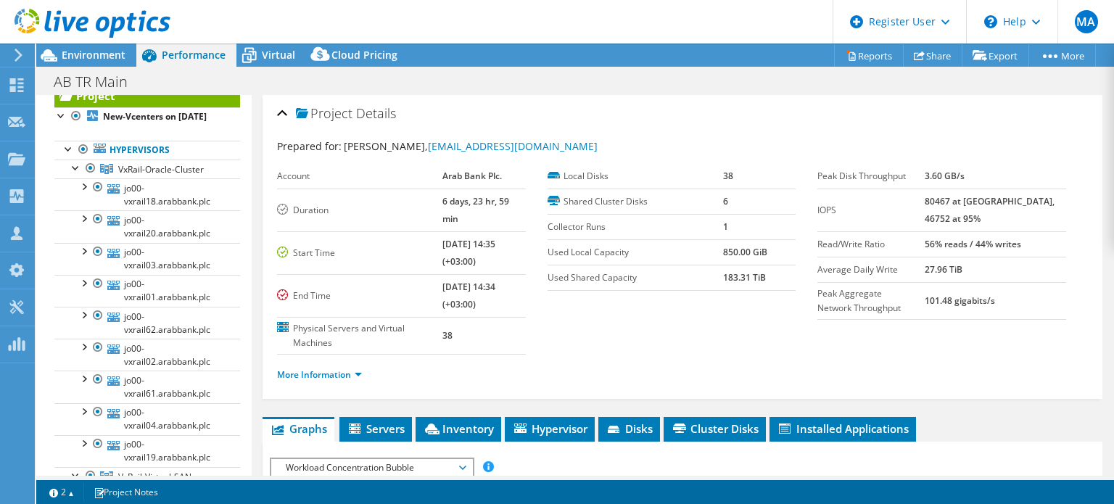
scroll to position [0, 0]
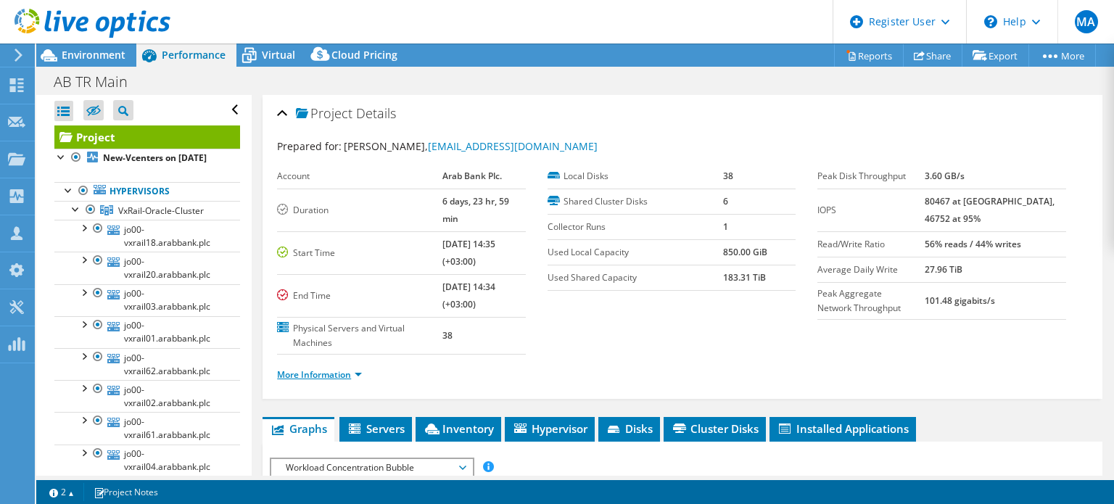
click at [338, 369] on link "More Information" at bounding box center [319, 375] width 85 height 12
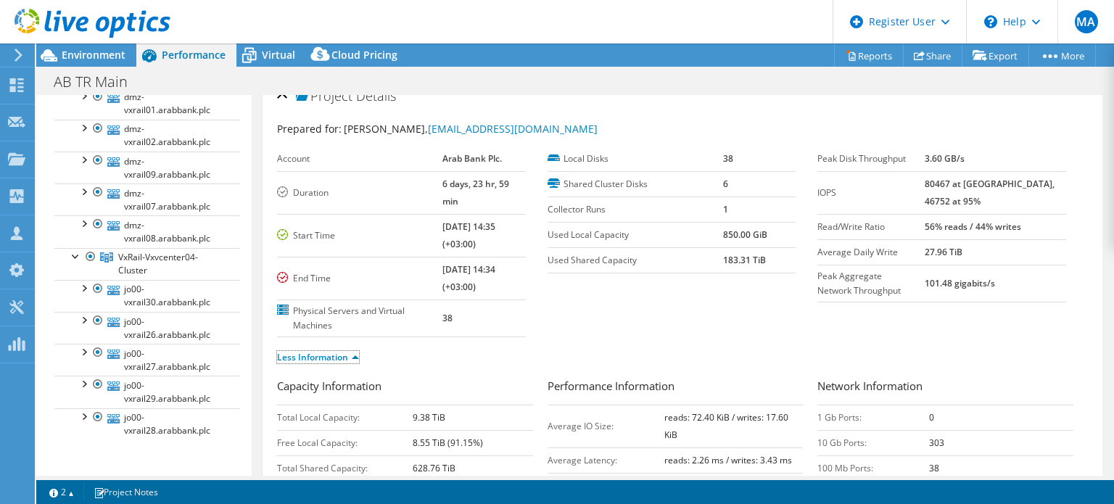
scroll to position [1071, 0]
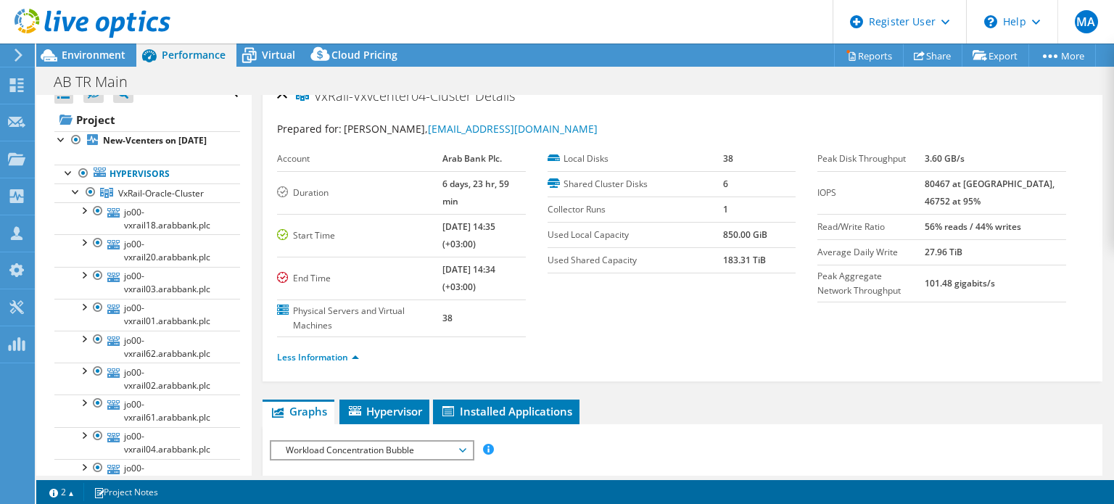
scroll to position [0, 0]
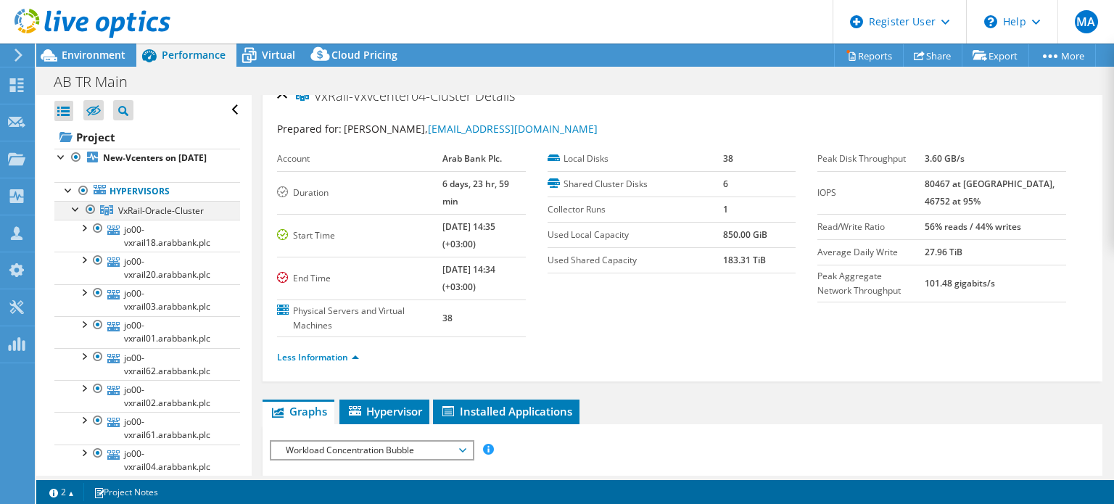
click at [74, 215] on div at bounding box center [76, 208] width 15 height 15
click at [75, 234] on div at bounding box center [76, 227] width 15 height 15
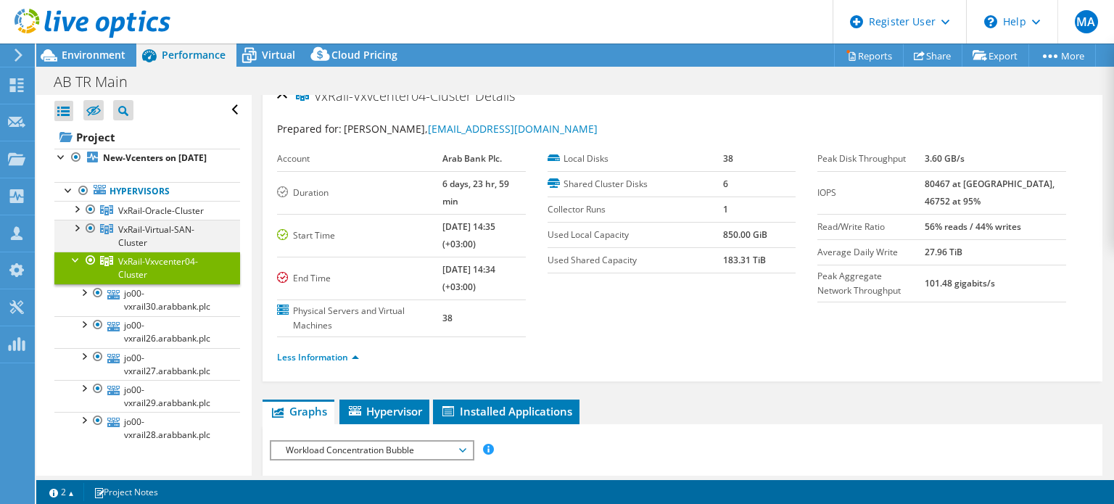
click at [90, 237] on div at bounding box center [90, 228] width 15 height 17
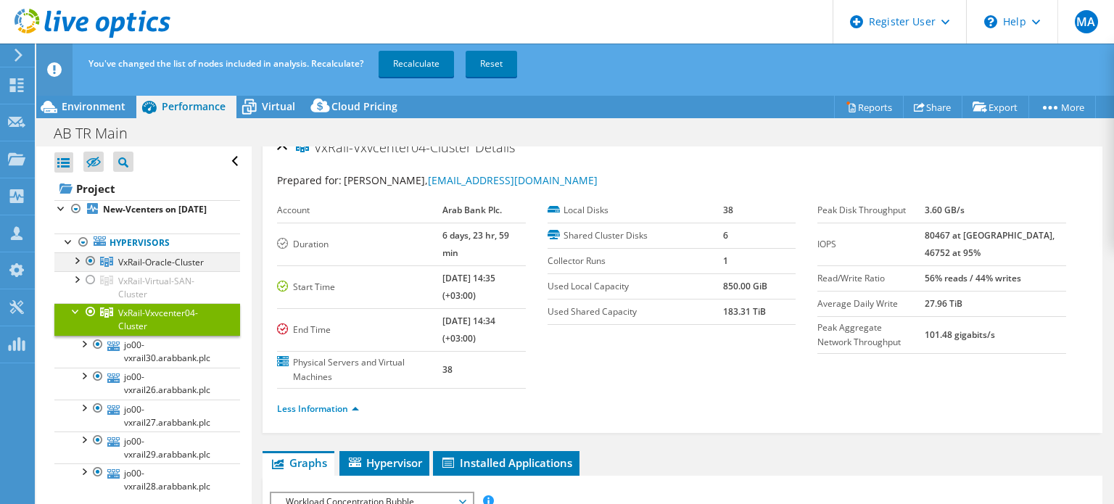
click at [88, 270] on div at bounding box center [90, 260] width 15 height 17
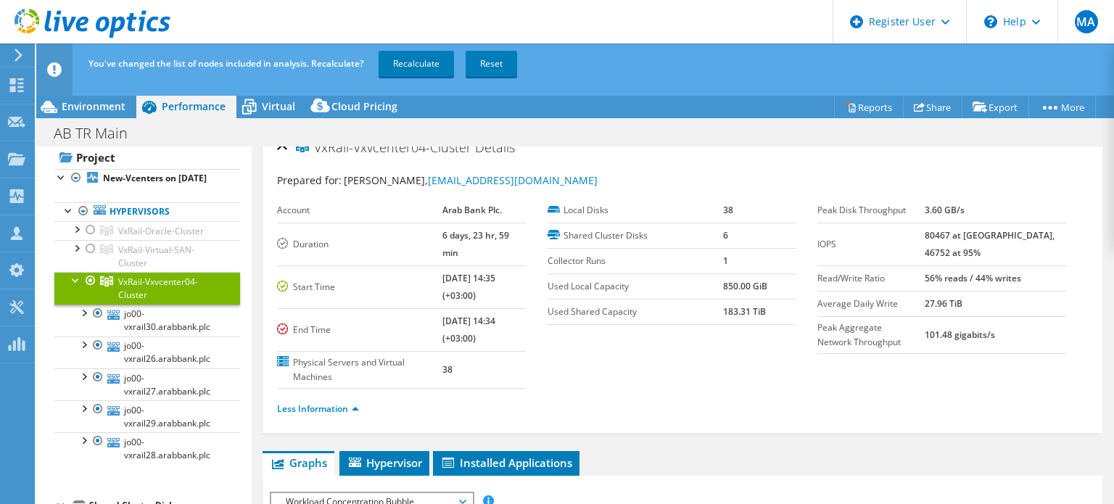
scroll to position [32, 0]
click at [406, 65] on link "Recalculate" at bounding box center [416, 64] width 75 height 26
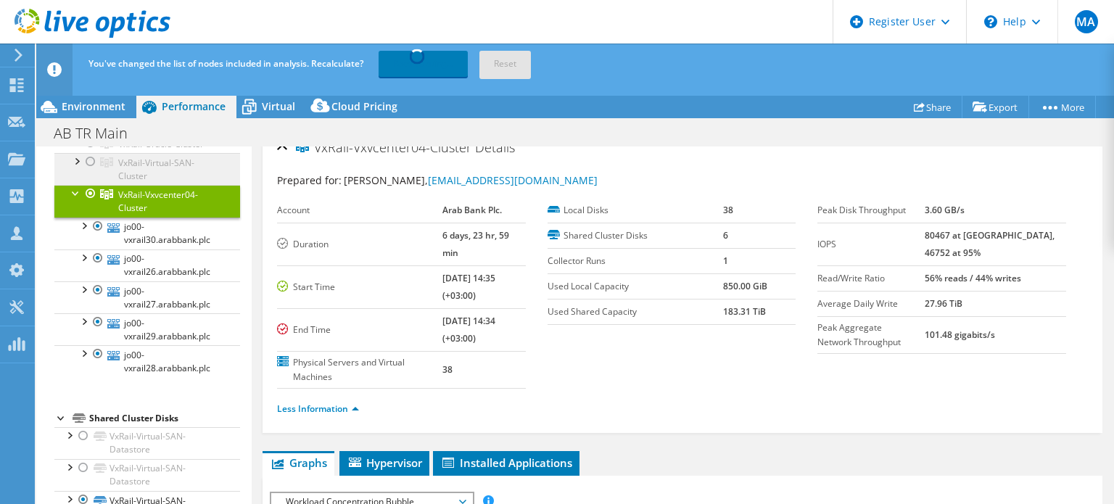
scroll to position [116, 0]
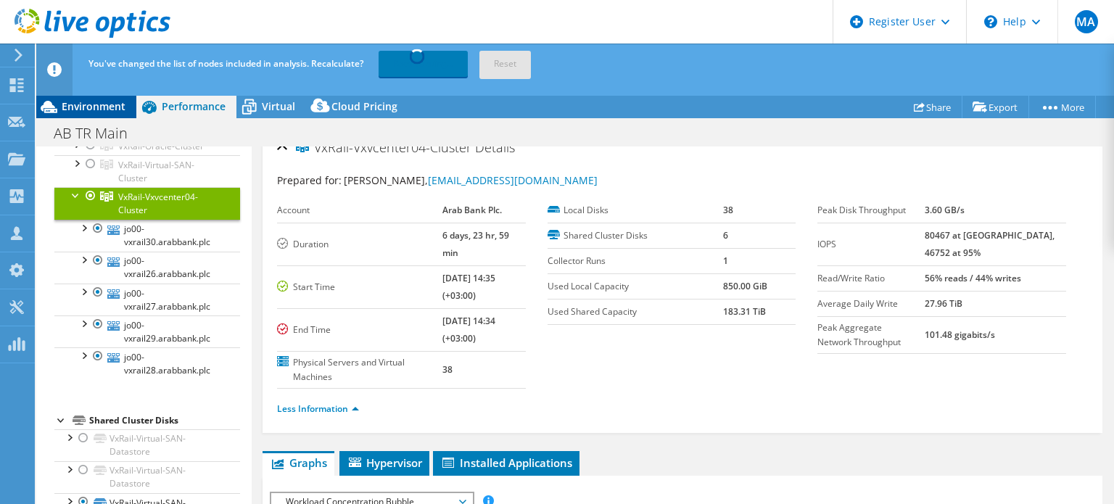
click at [94, 107] on span "Environment" at bounding box center [94, 106] width 64 height 14
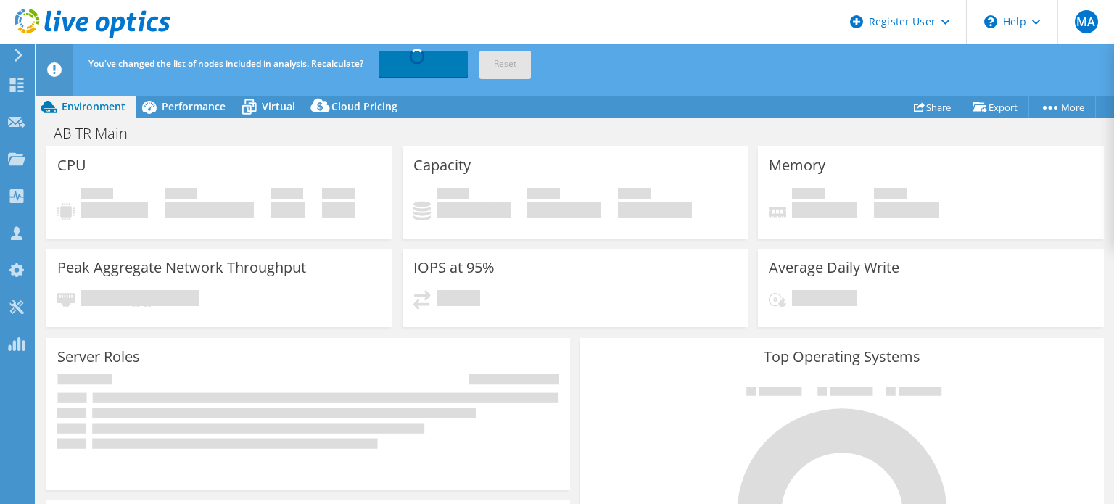
click at [329, 62] on span "You've changed the list of nodes included in analysis. Recalculate?" at bounding box center [226, 63] width 275 height 12
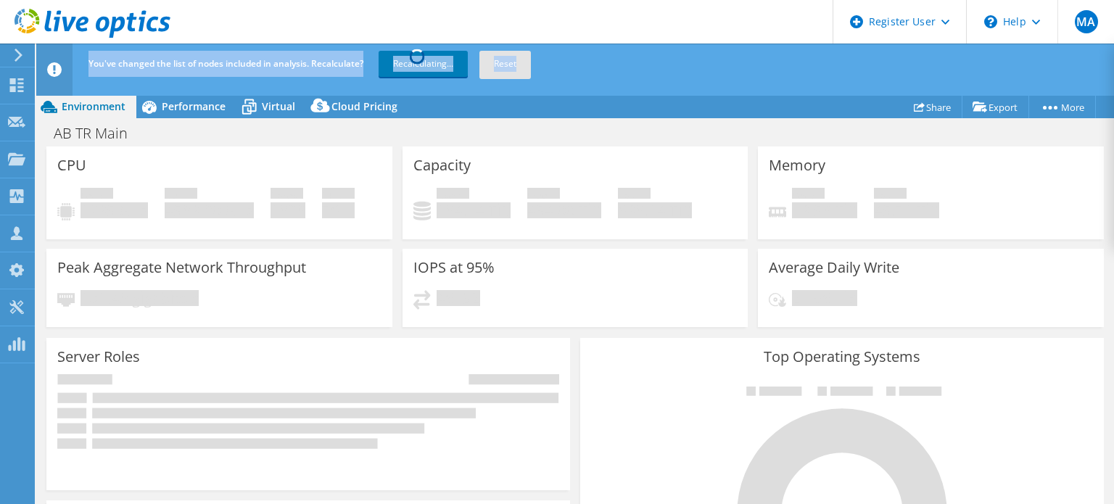
click at [329, 62] on span "You've changed the list of nodes included in analysis. Recalculate?" at bounding box center [226, 63] width 275 height 12
click at [427, 13] on header "MA Dell User Mousa Ali Mousa.Ali@dellteam.com Dell My Profile Log Out \n Help E…" at bounding box center [557, 22] width 1114 height 44
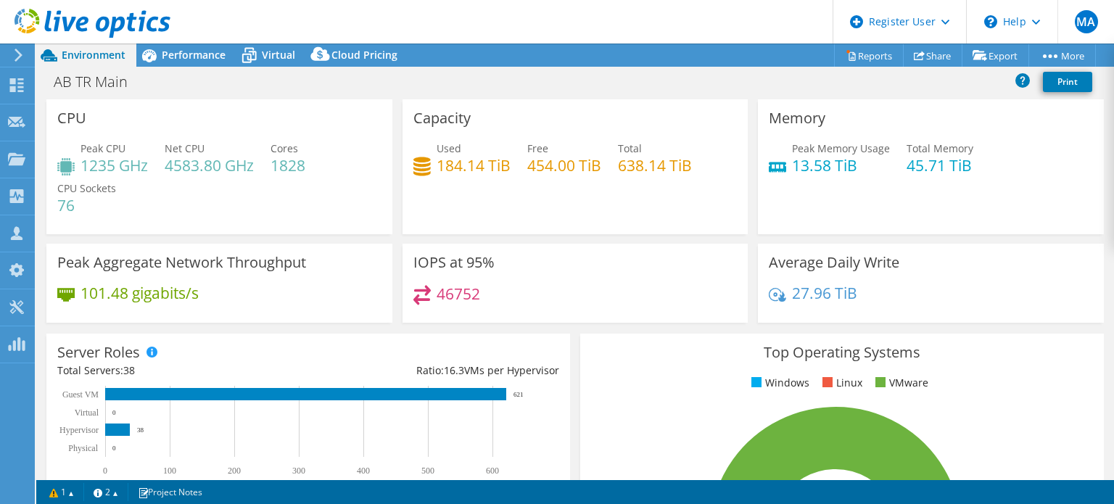
select select "USD"
click at [194, 52] on span "Performance" at bounding box center [194, 55] width 64 height 14
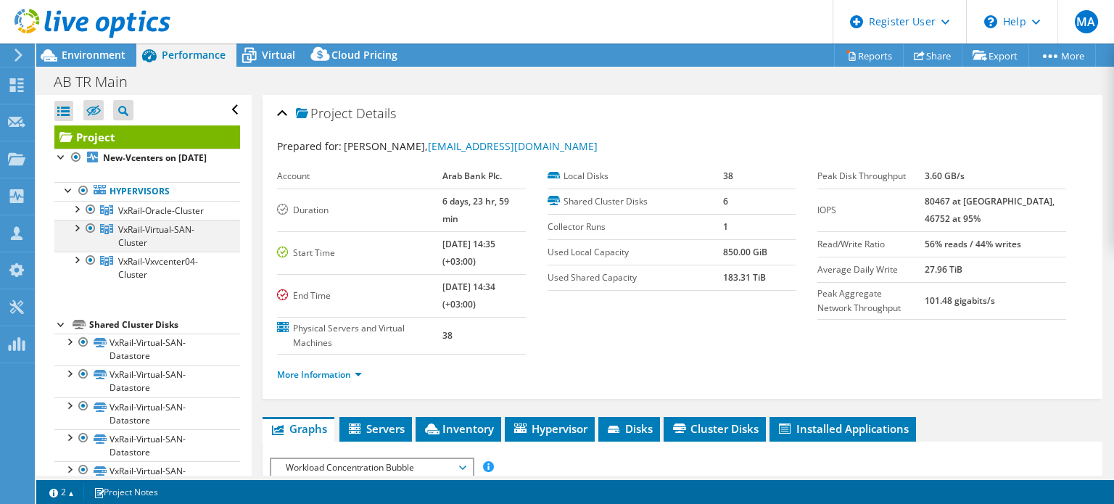
click at [91, 237] on div at bounding box center [90, 228] width 15 height 17
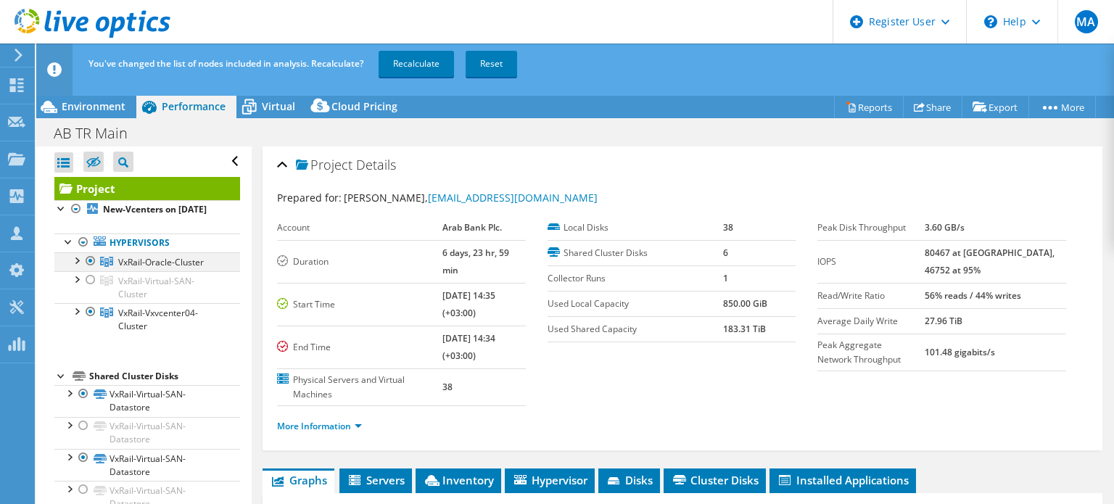
click at [91, 270] on div at bounding box center [90, 260] width 15 height 17
click at [415, 58] on link "Recalculate" at bounding box center [416, 64] width 75 height 26
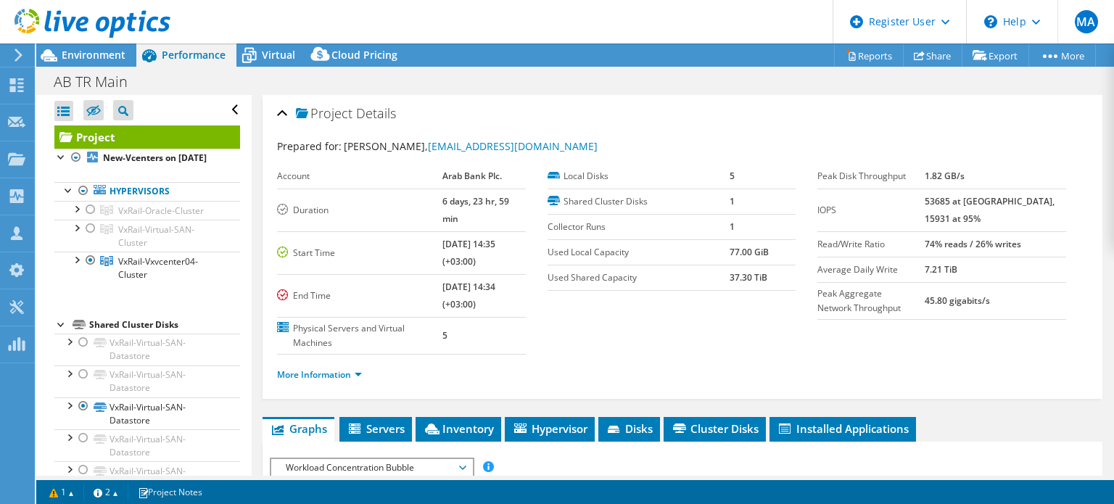
click at [107, 48] on div at bounding box center [85, 24] width 170 height 49
click at [110, 52] on span "Environment" at bounding box center [94, 55] width 64 height 14
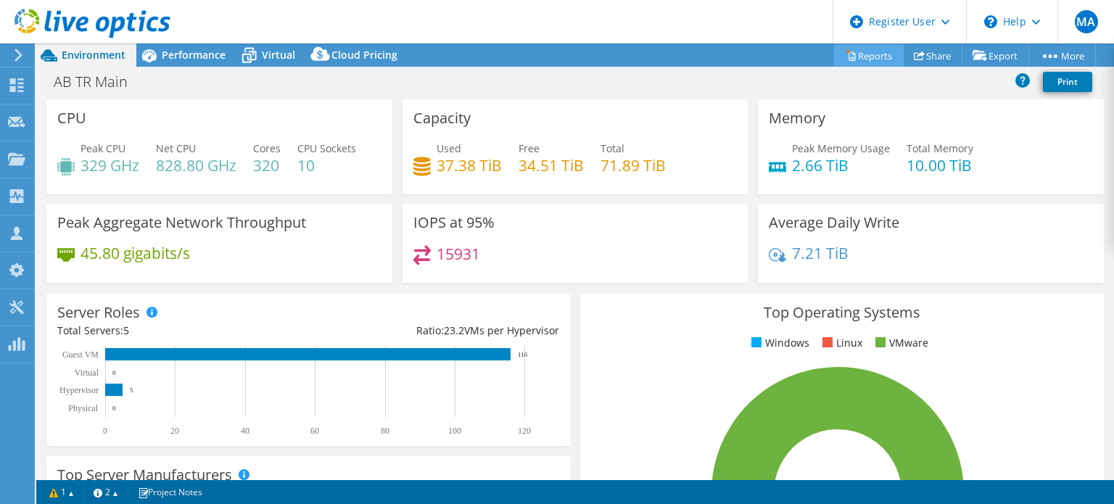
click at [865, 57] on link "Reports" at bounding box center [869, 55] width 70 height 22
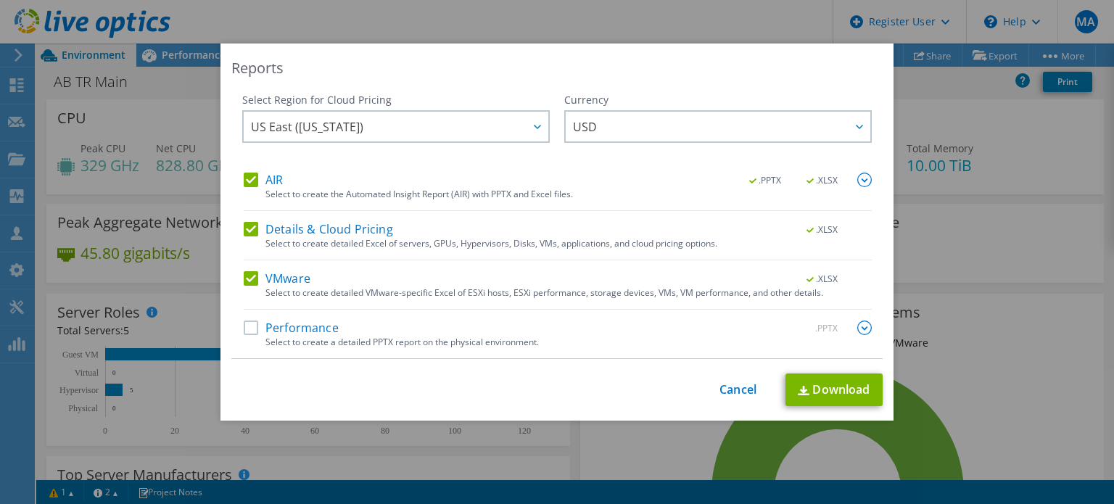
click at [244, 219] on div "AIR .PPTX .XLSX Select to create the Automated Insight Report (AIR) with PPTX a…" at bounding box center [558, 266] width 628 height 186
click at [249, 226] on label "Details & Cloud Pricing" at bounding box center [318, 229] width 149 height 15
click at [0, 0] on input "Details & Cloud Pricing" at bounding box center [0, 0] width 0 height 0
click at [251, 273] on label "VMware" at bounding box center [277, 278] width 67 height 15
click at [0, 0] on input "VMware" at bounding box center [0, 0] width 0 height 0
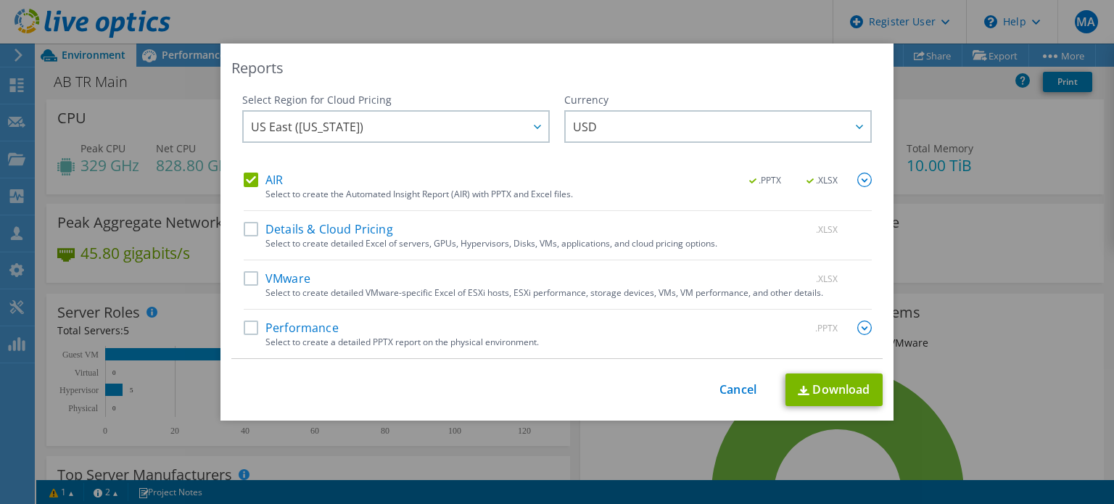
click at [250, 275] on label "VMware" at bounding box center [277, 278] width 67 height 15
click at [0, 0] on input "VMware" at bounding box center [0, 0] width 0 height 0
click at [834, 388] on link "Download" at bounding box center [834, 390] width 97 height 33
click at [728, 389] on link "Cancel" at bounding box center [738, 390] width 37 height 14
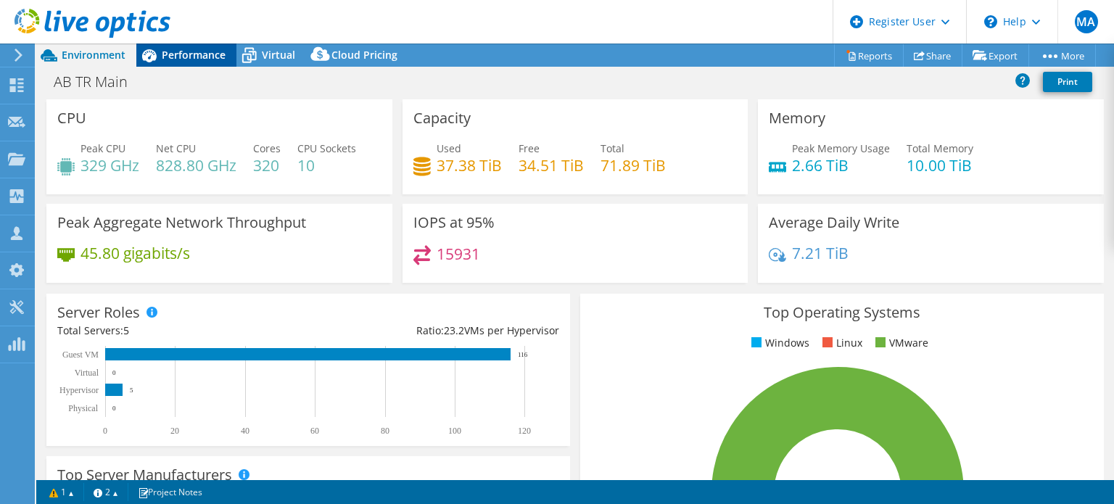
click at [196, 54] on span "Performance" at bounding box center [194, 55] width 64 height 14
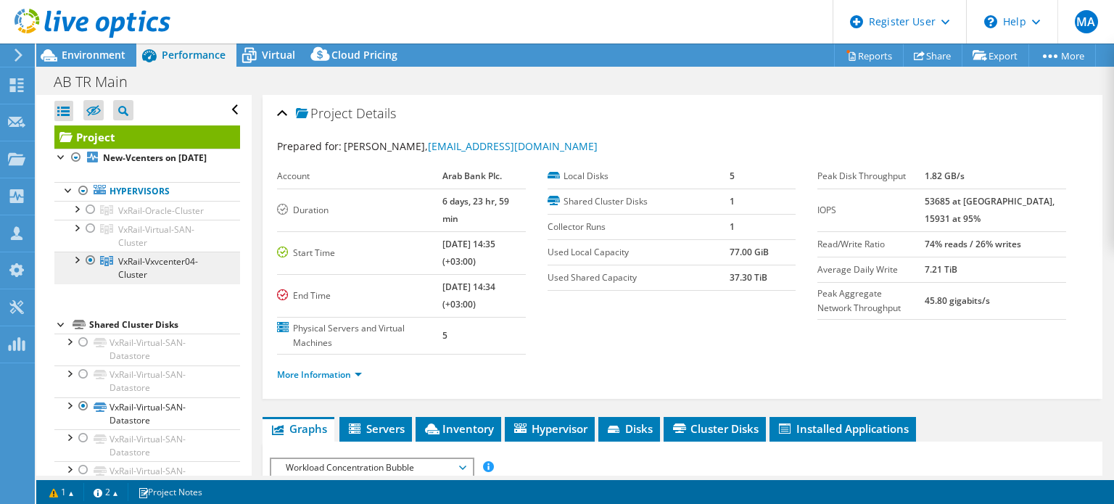
click at [116, 220] on link "VxRail-Vxvcenter04-Cluster" at bounding box center [147, 210] width 186 height 19
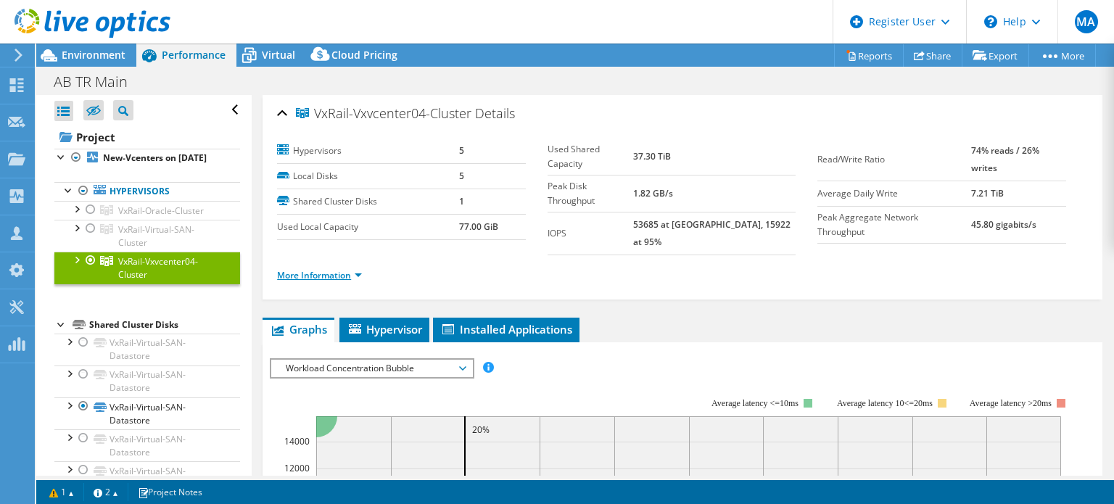
click at [326, 269] on link "More Information" at bounding box center [319, 275] width 85 height 12
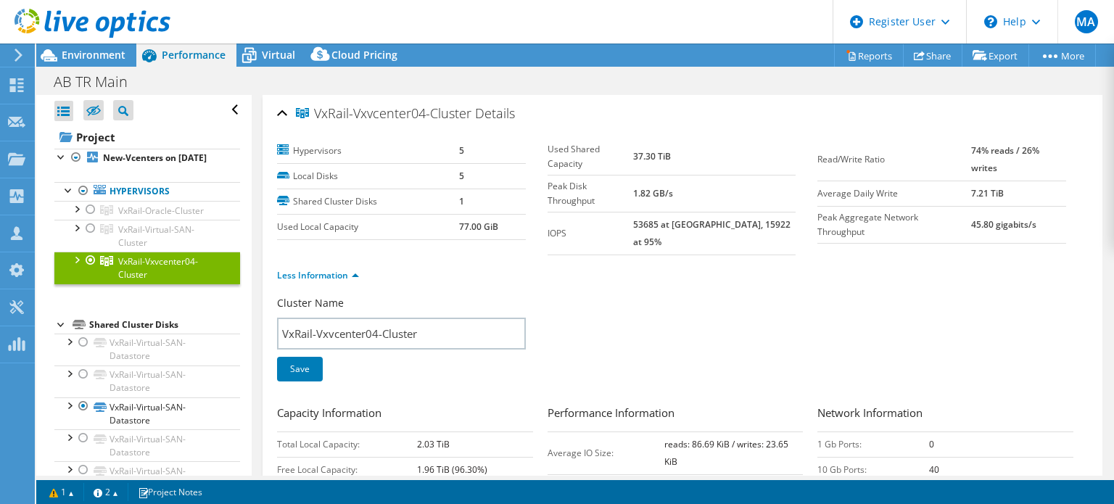
click at [74, 266] on div at bounding box center [76, 259] width 15 height 15
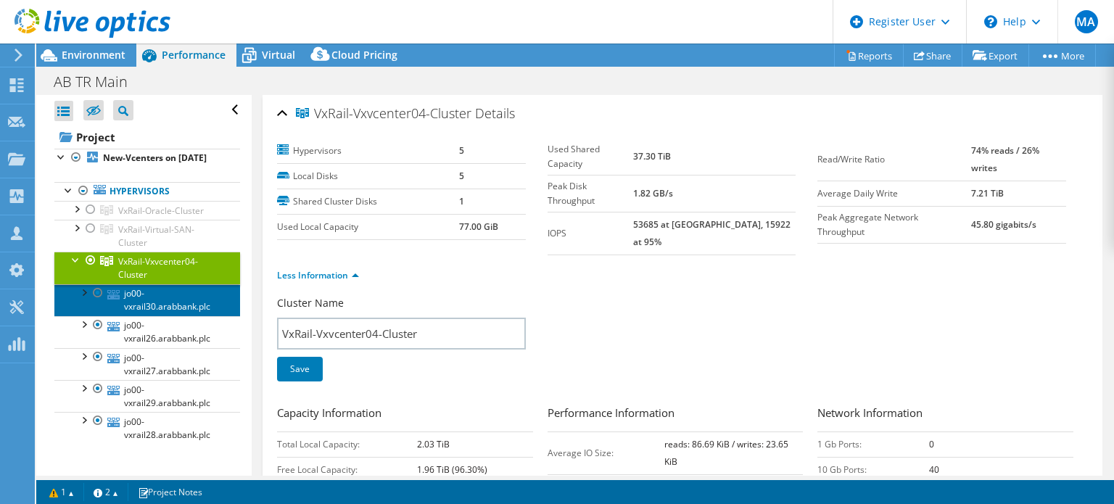
click at [133, 316] on link "jo00-vxrail30.arabbank.plc" at bounding box center [147, 300] width 186 height 32
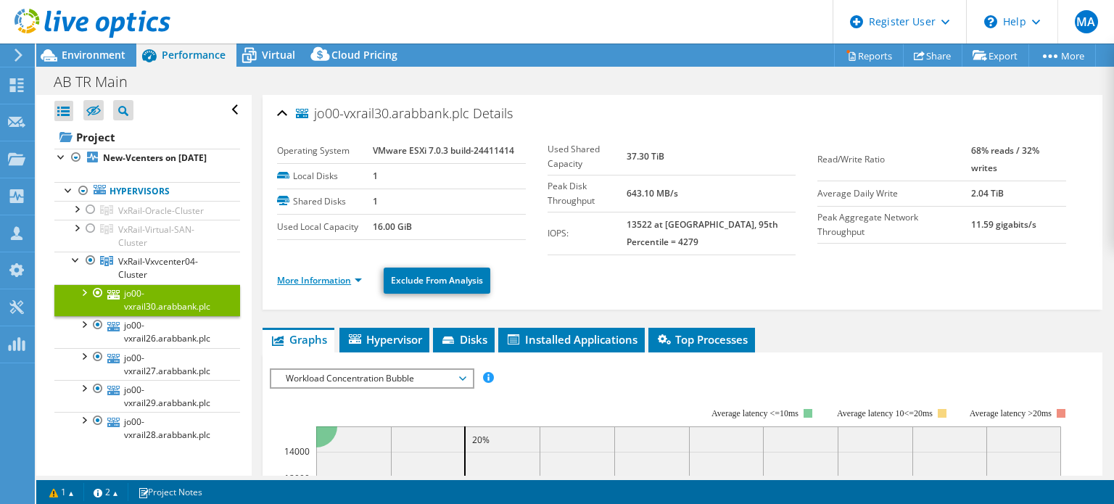
click at [354, 277] on link "More Information" at bounding box center [319, 280] width 85 height 12
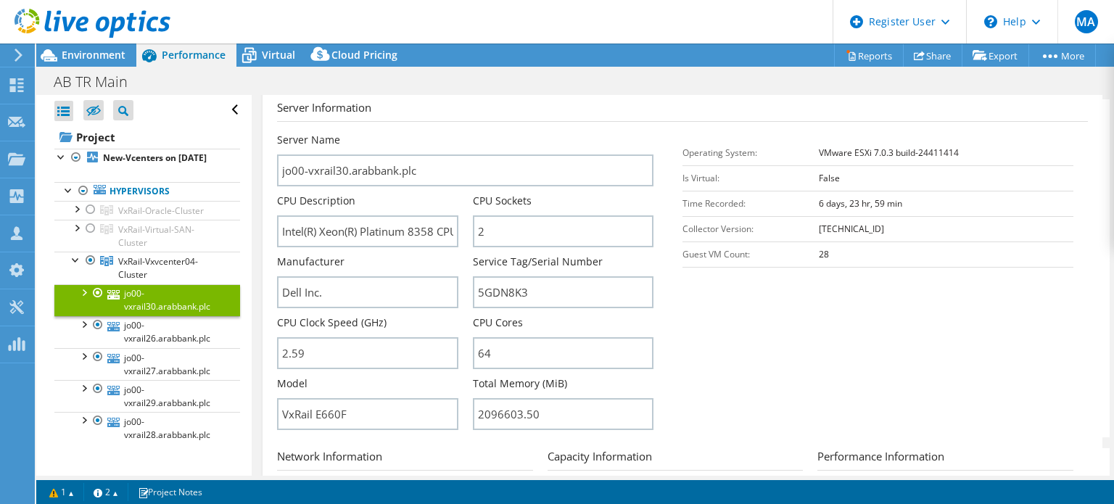
scroll to position [225, 0]
